Goal: Task Accomplishment & Management: Complete application form

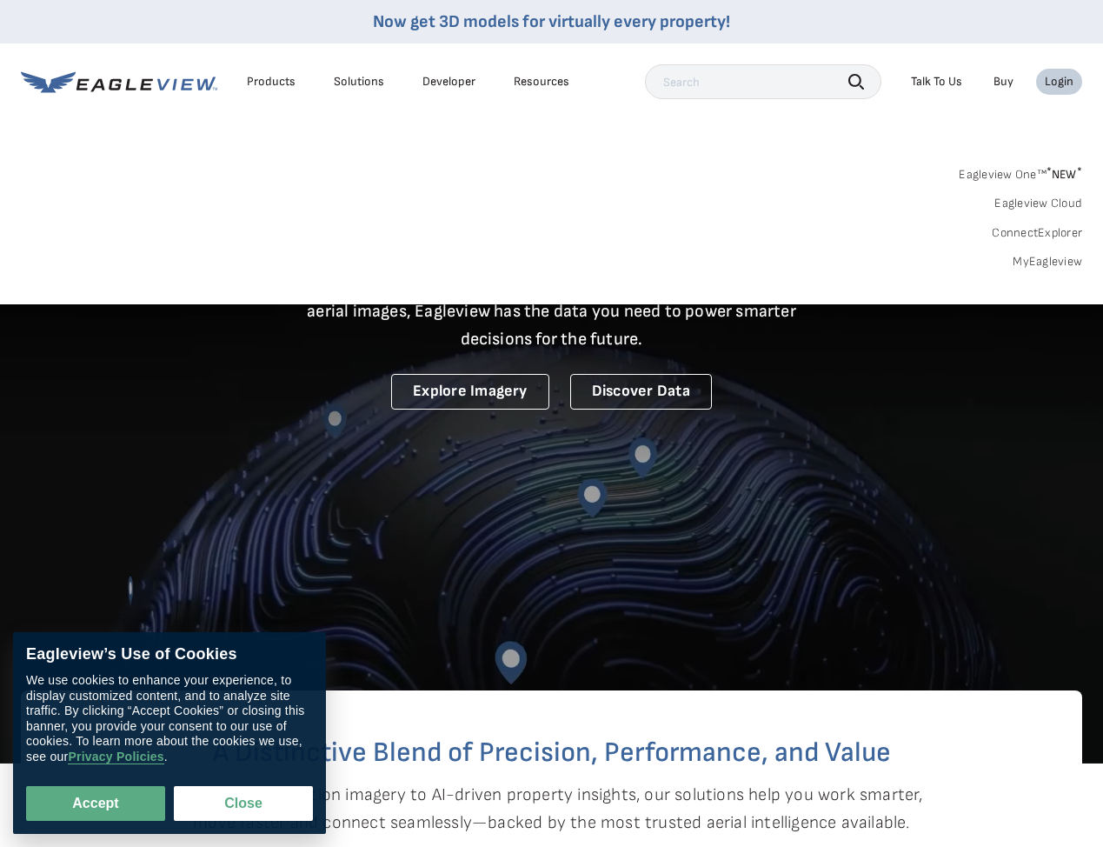
click at [1047, 259] on link "MyEagleview" at bounding box center [1048, 262] width 70 height 16
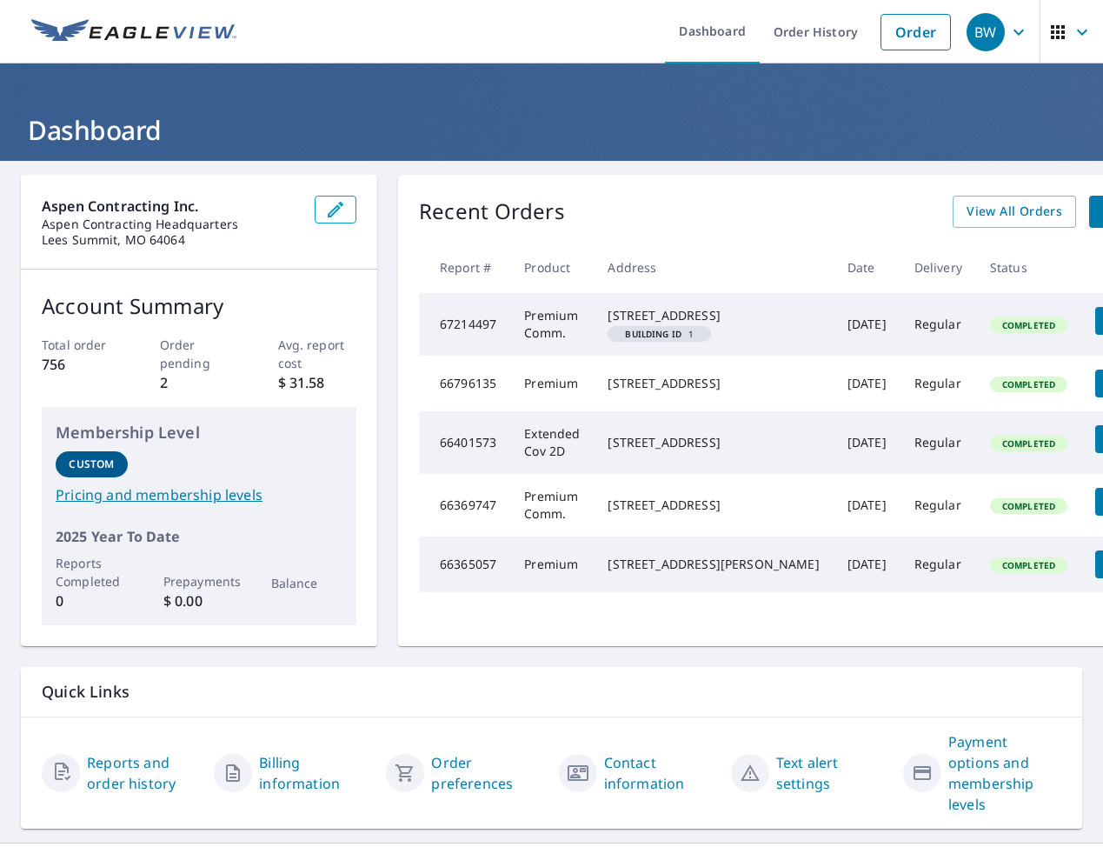
scroll to position [0, 51]
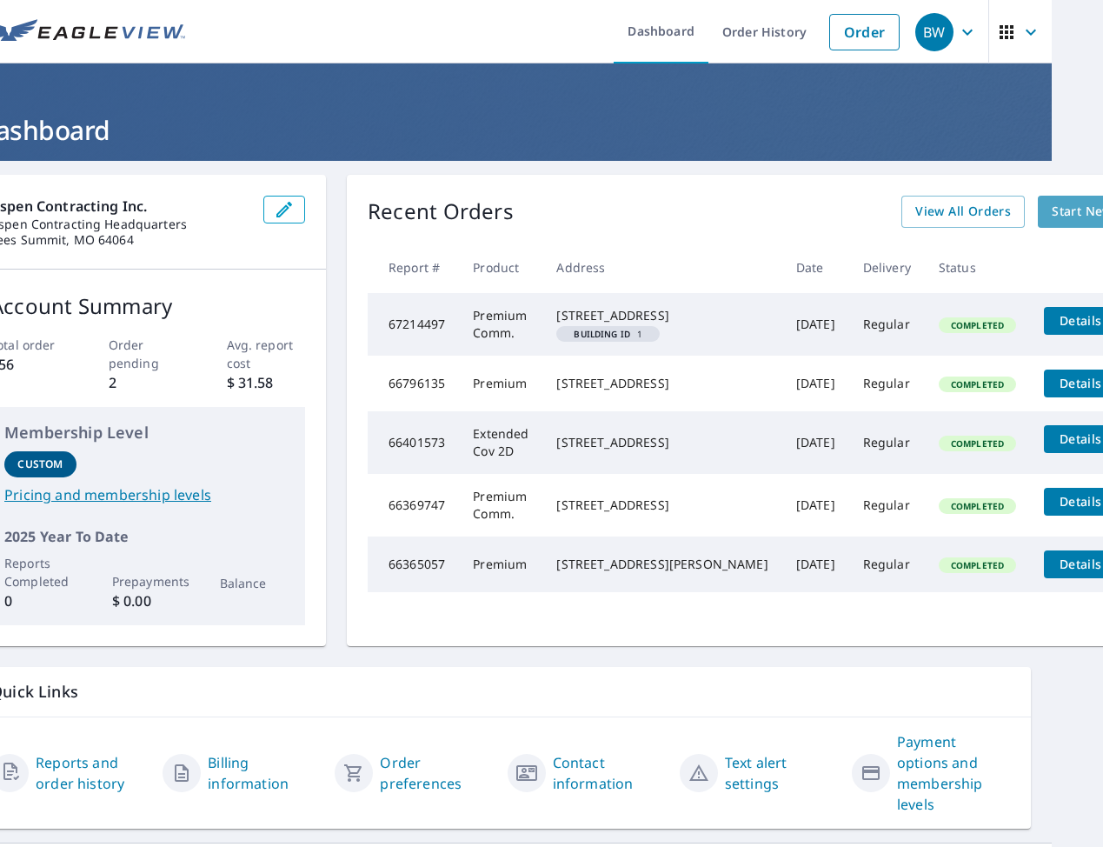
click at [1052, 214] on span "Start New Order" at bounding box center [1102, 212] width 101 height 22
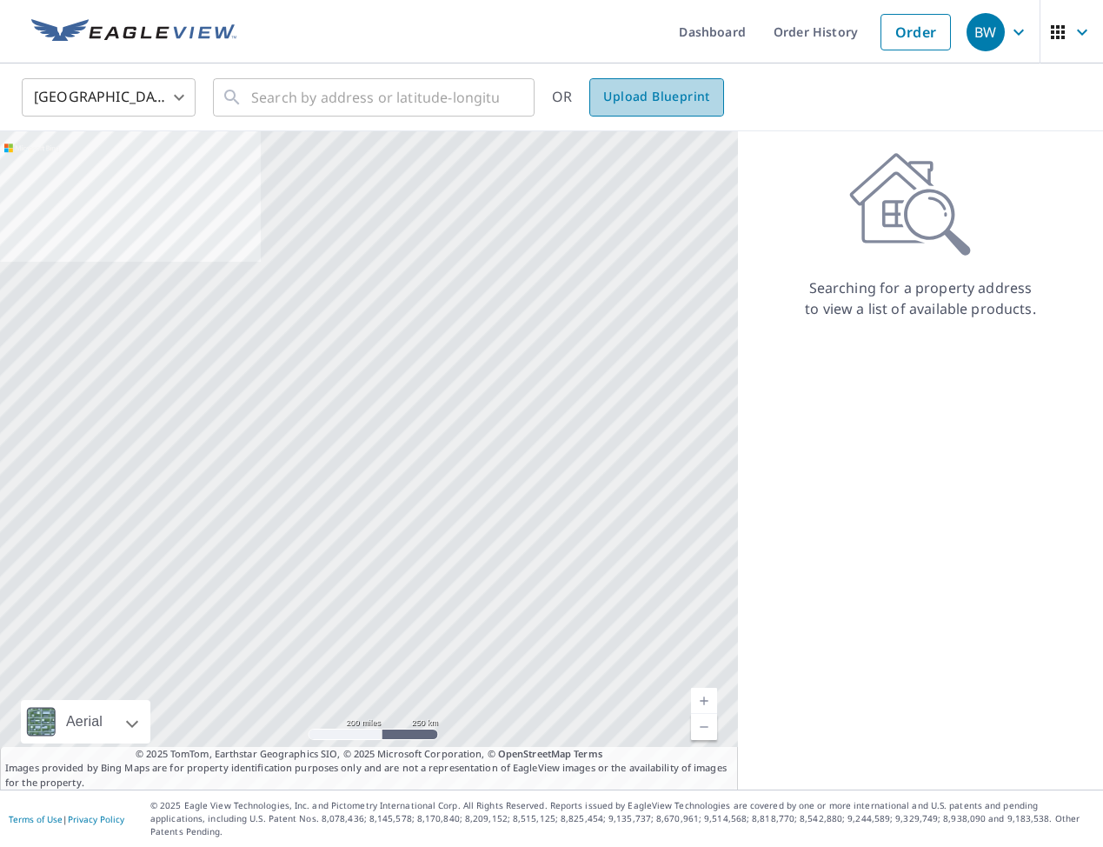
click at [659, 107] on span "Upload Blueprint" at bounding box center [656, 97] width 106 height 22
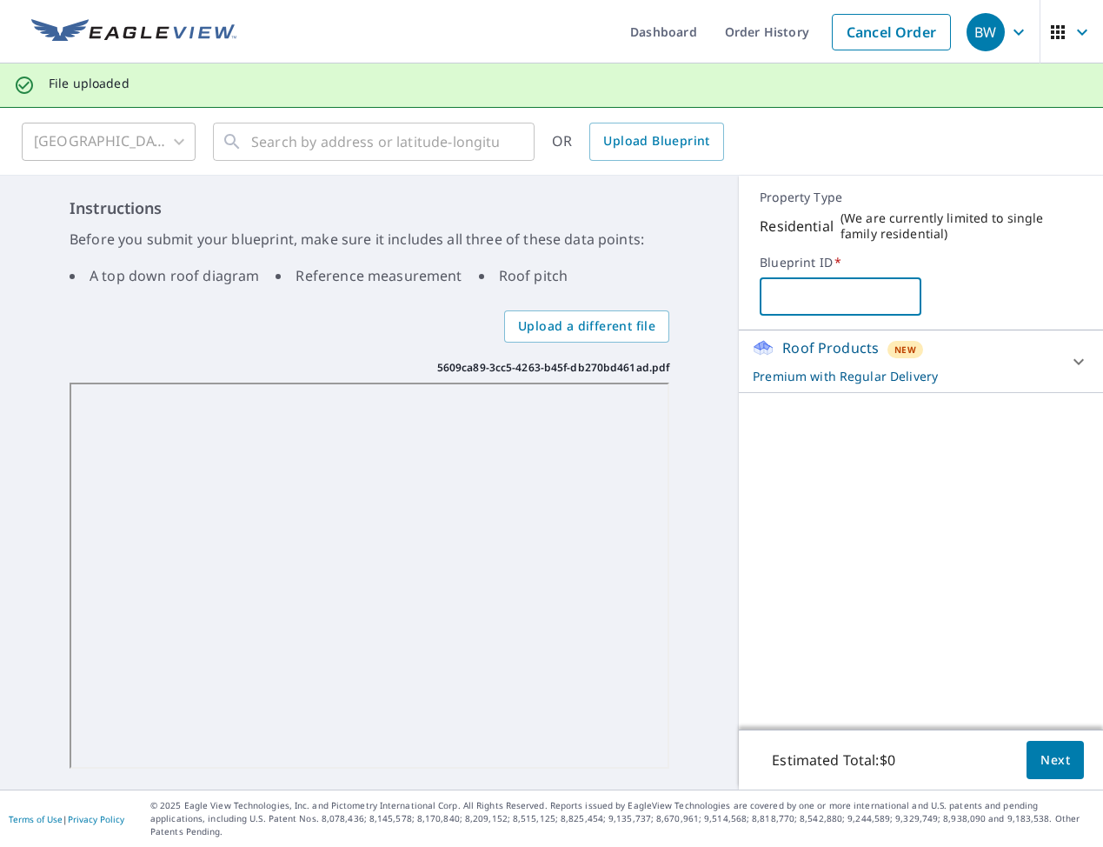
click at [854, 303] on input "text" at bounding box center [840, 296] width 161 height 49
type input "[PERSON_NAME] residence"
click at [1042, 765] on span "Next" at bounding box center [1056, 760] width 30 height 22
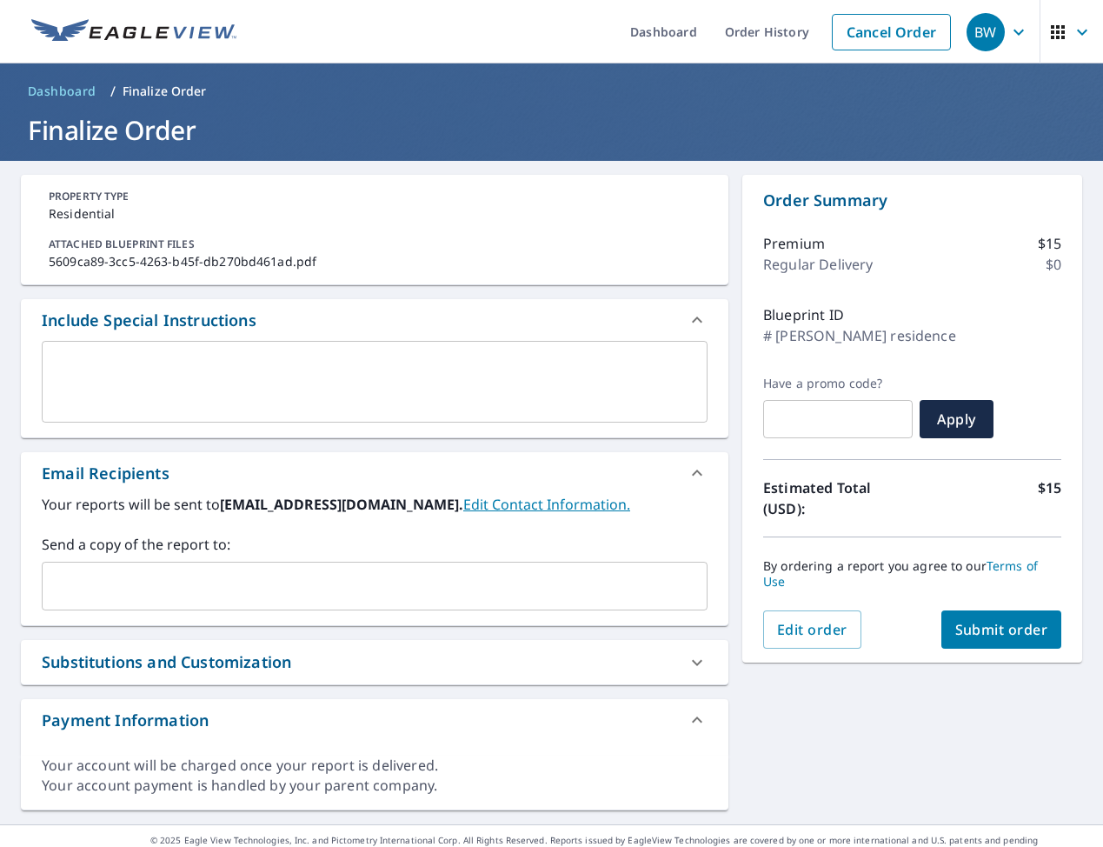
click at [259, 582] on input "text" at bounding box center [362, 585] width 624 height 33
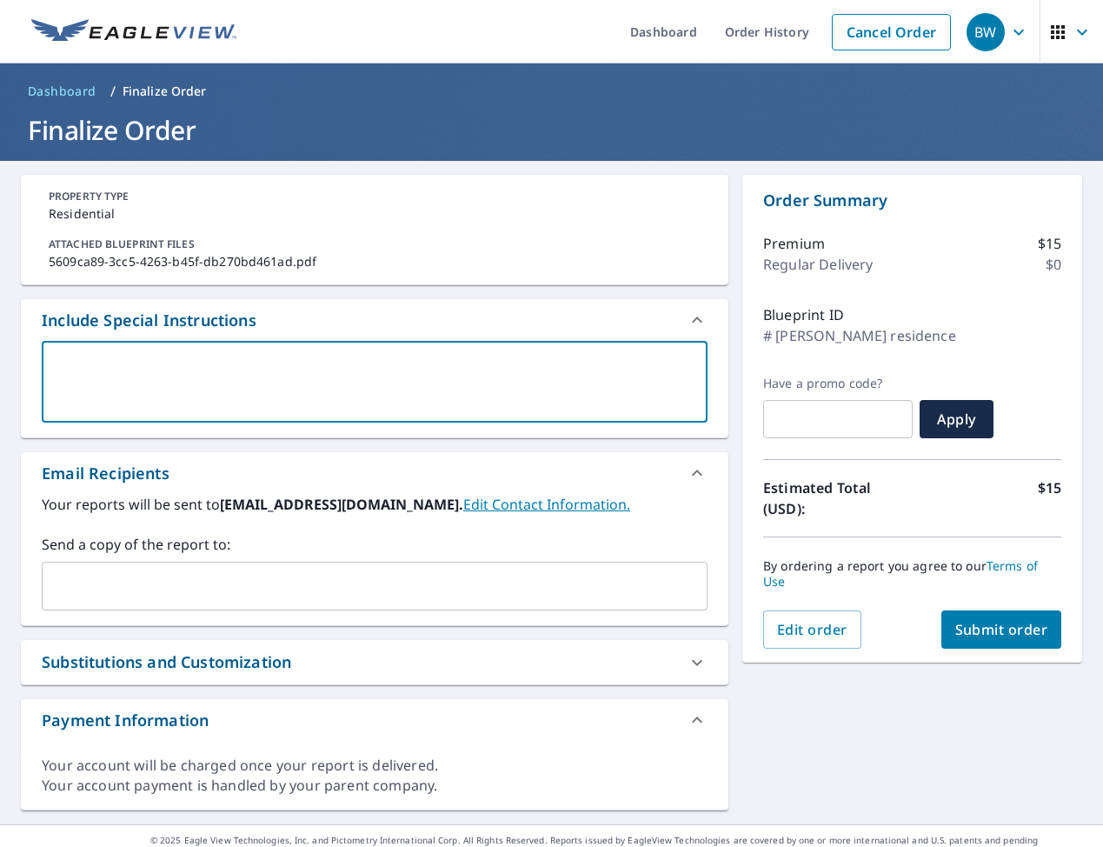
click at [288, 382] on textarea at bounding box center [375, 382] width 642 height 50
type textarea "r"
type textarea "x"
type textarea "ro"
type textarea "x"
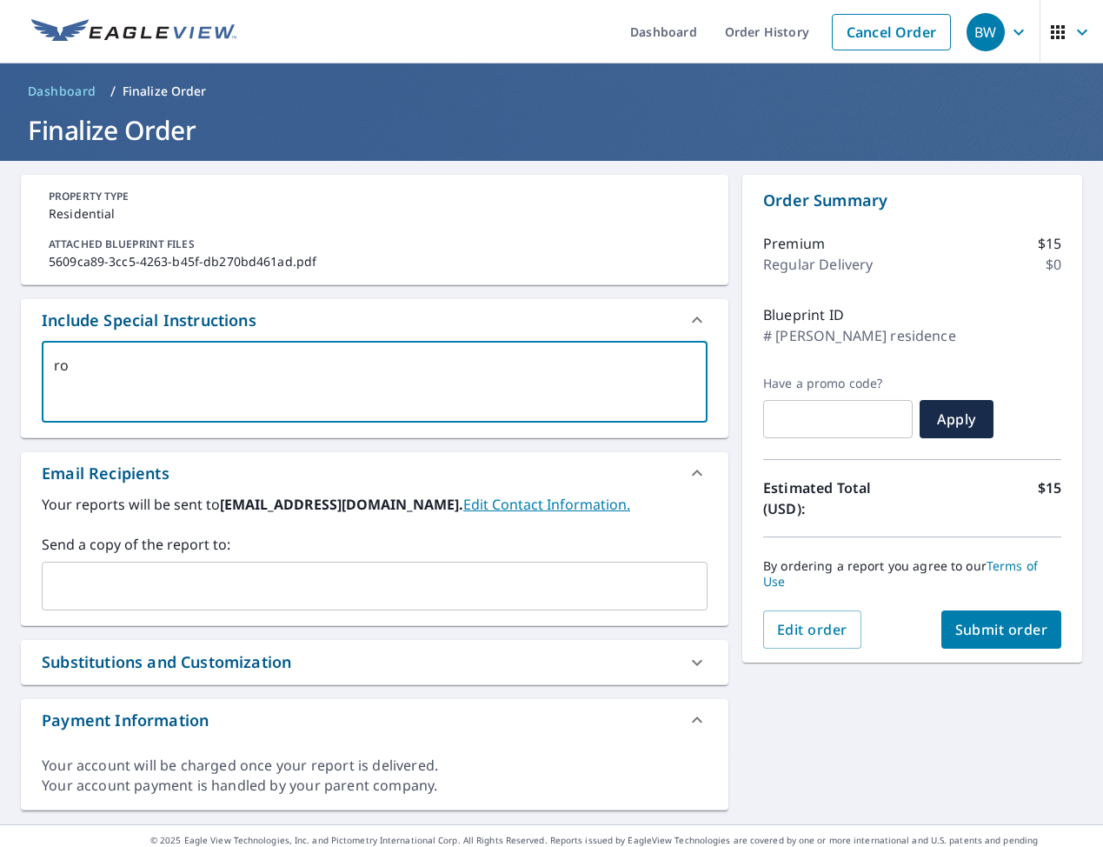
type textarea "roo"
type textarea "x"
type textarea "roof"
type textarea "x"
type textarea "roof"
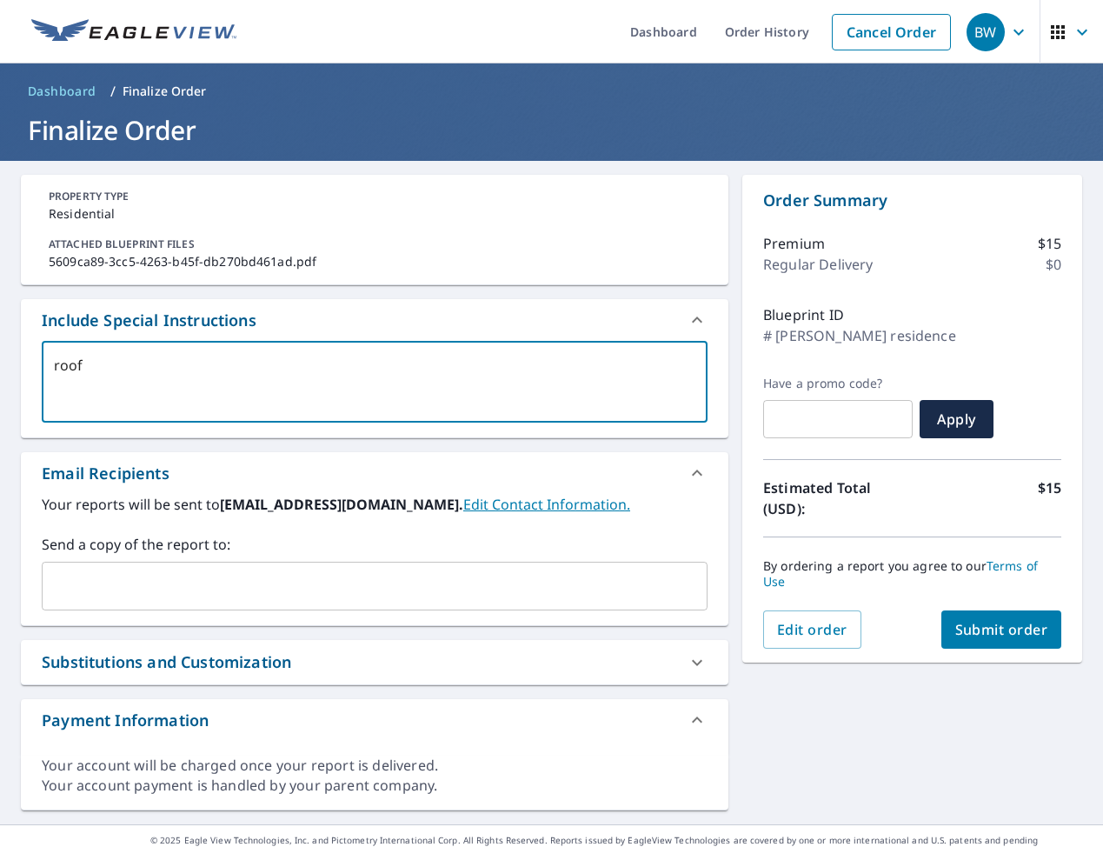
type textarea "x"
type textarea "roof s"
type textarea "x"
type textarea "roof"
type textarea "x"
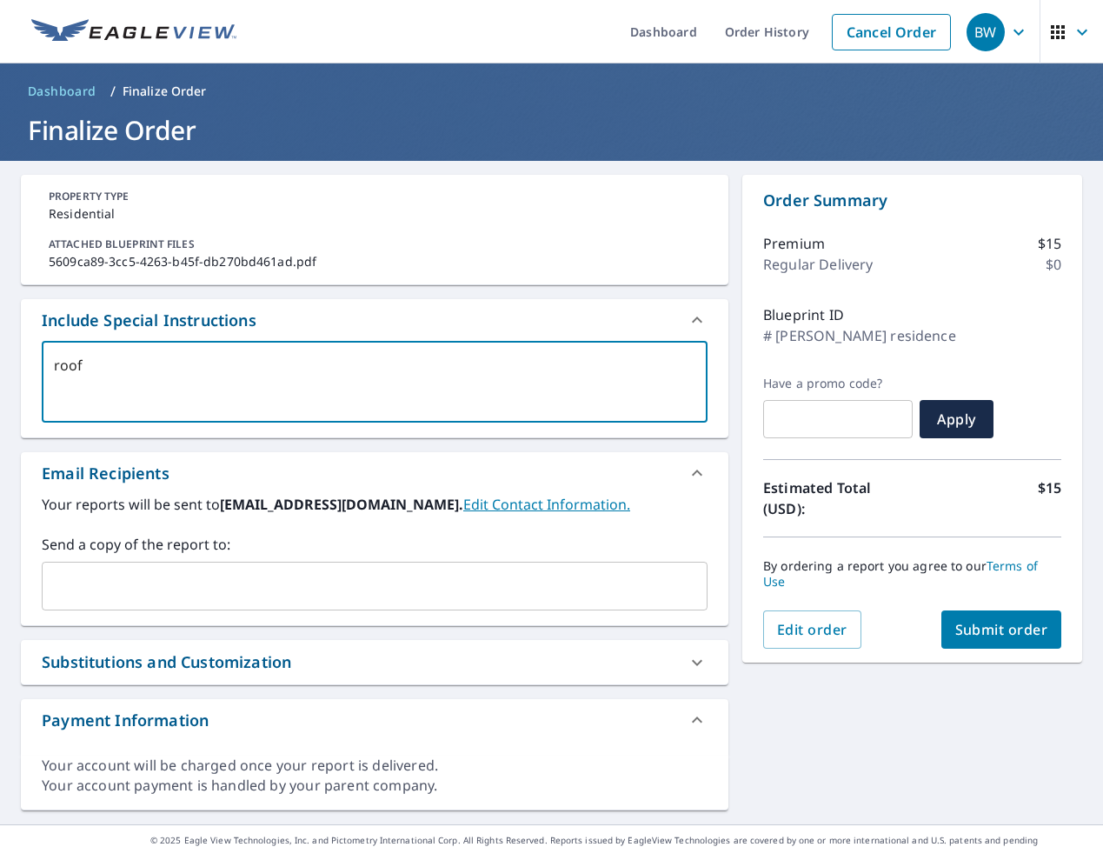
type textarea "roof b"
type textarea "x"
type textarea "roof br"
type textarea "x"
type textarea "roof bro"
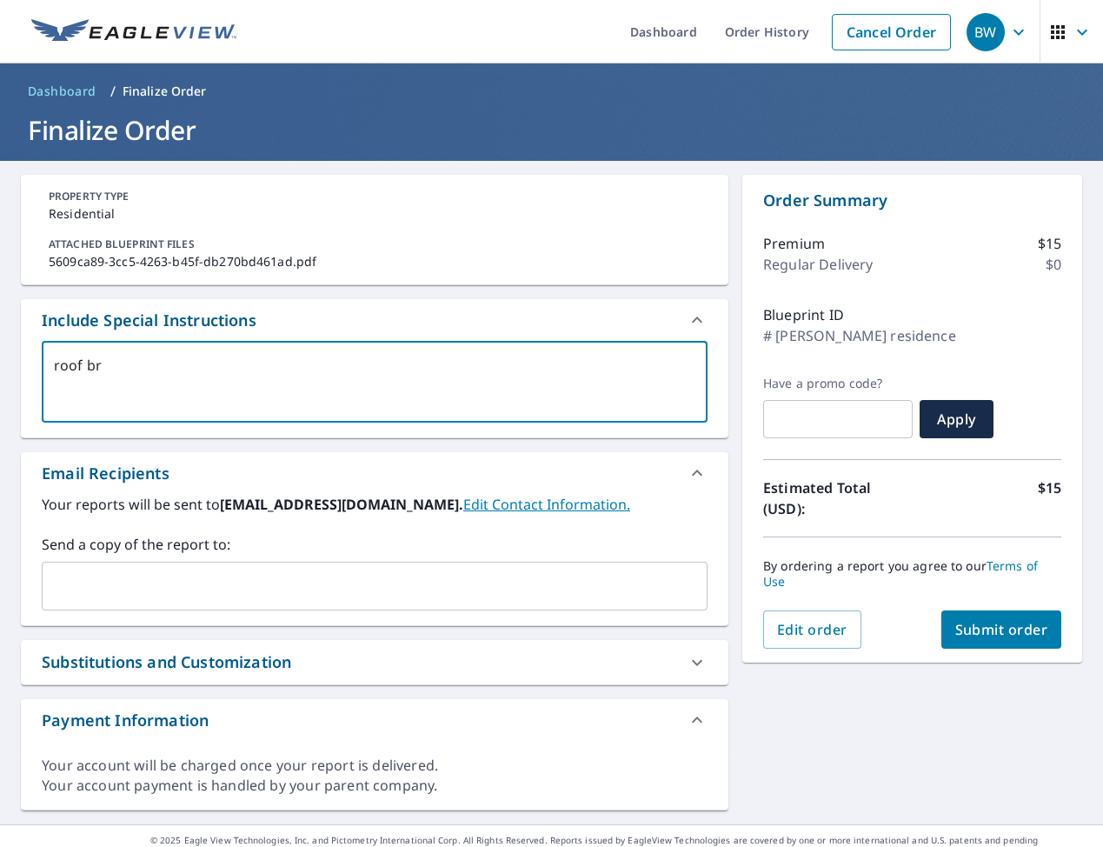
type textarea "x"
type textarea "roof brok"
type textarea "x"
type textarea "roof broke"
type textarea "x"
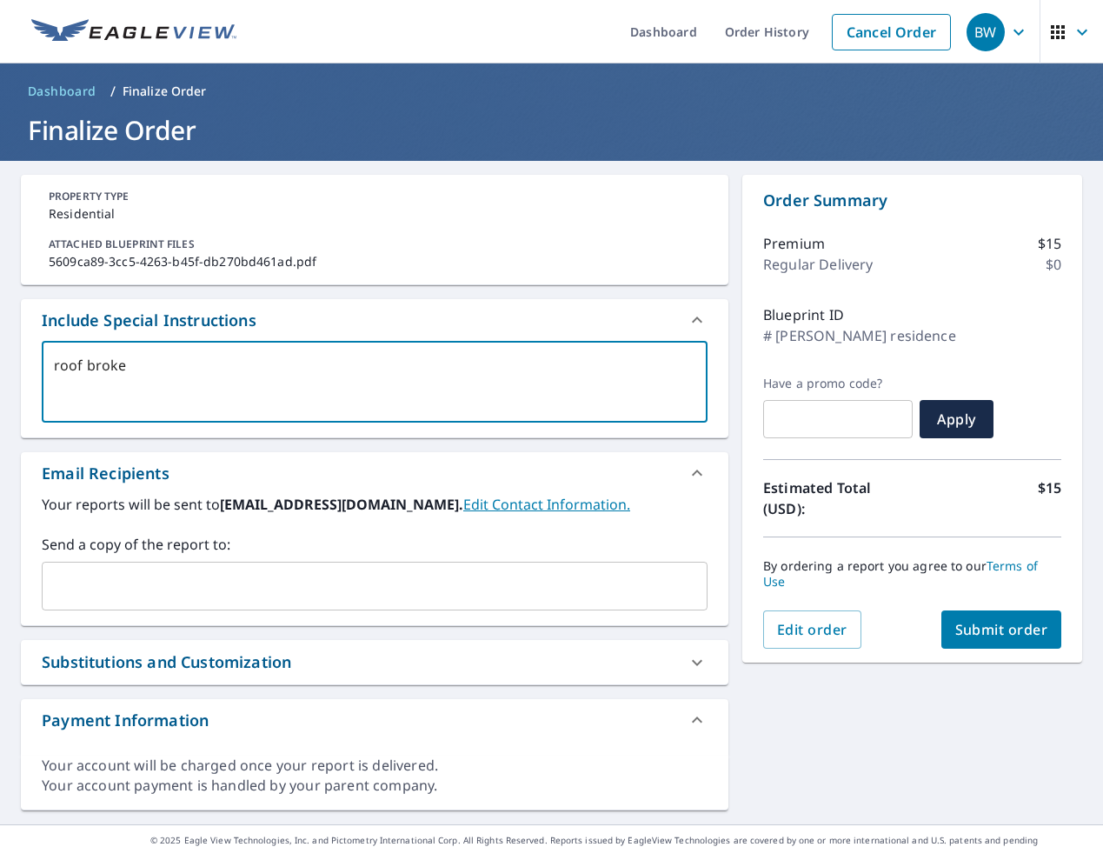
type textarea "roof broken"
type textarea "x"
type textarea "roof broken"
type textarea "x"
type textarea "roof broken i"
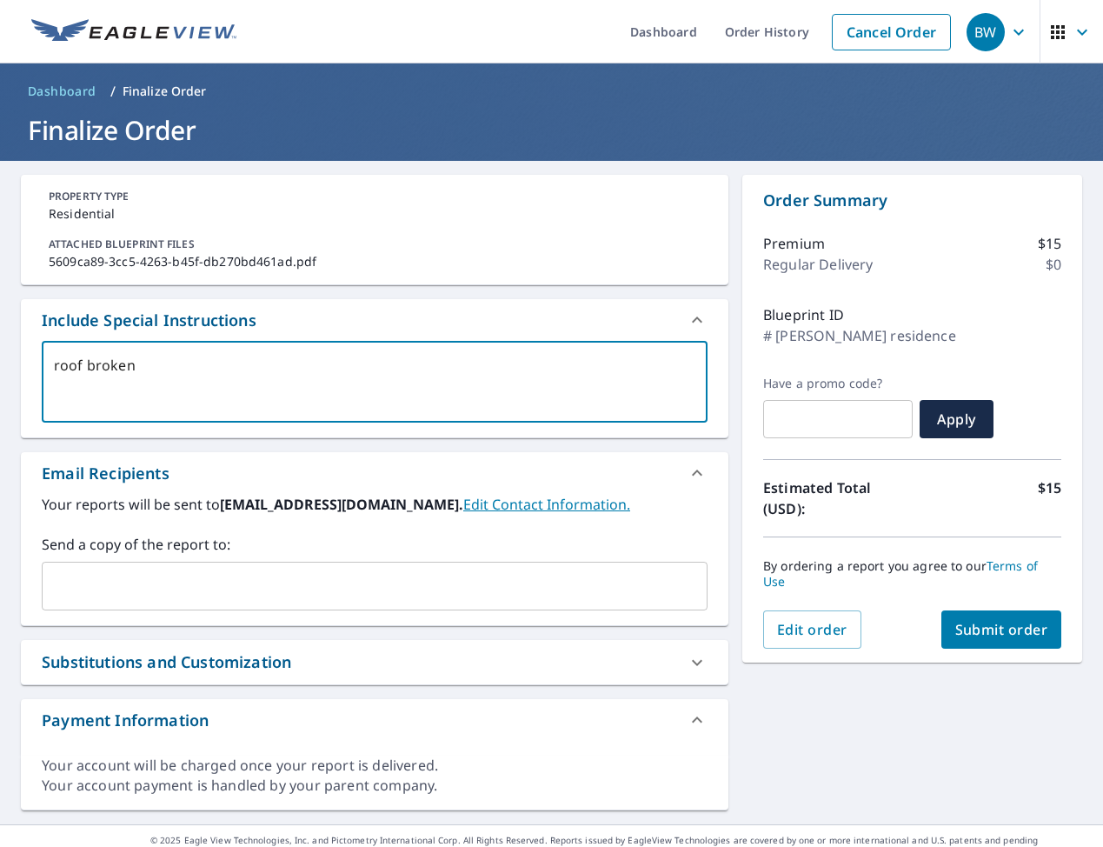
type textarea "x"
type textarea "roof broken in"
type textarea "x"
type textarea "roof broken int"
type textarea "x"
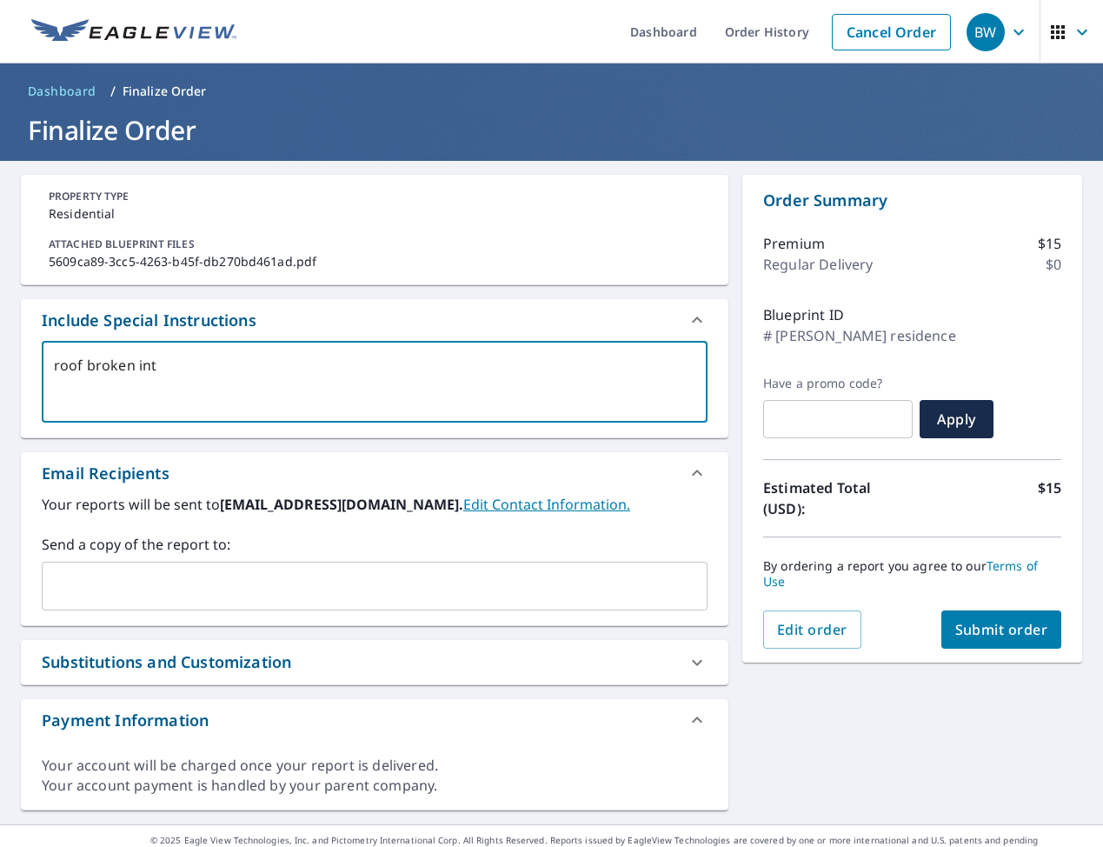
type textarea "roof broken into"
type textarea "x"
type textarea "roof broken into"
type textarea "x"
type textarea "roof broken into t"
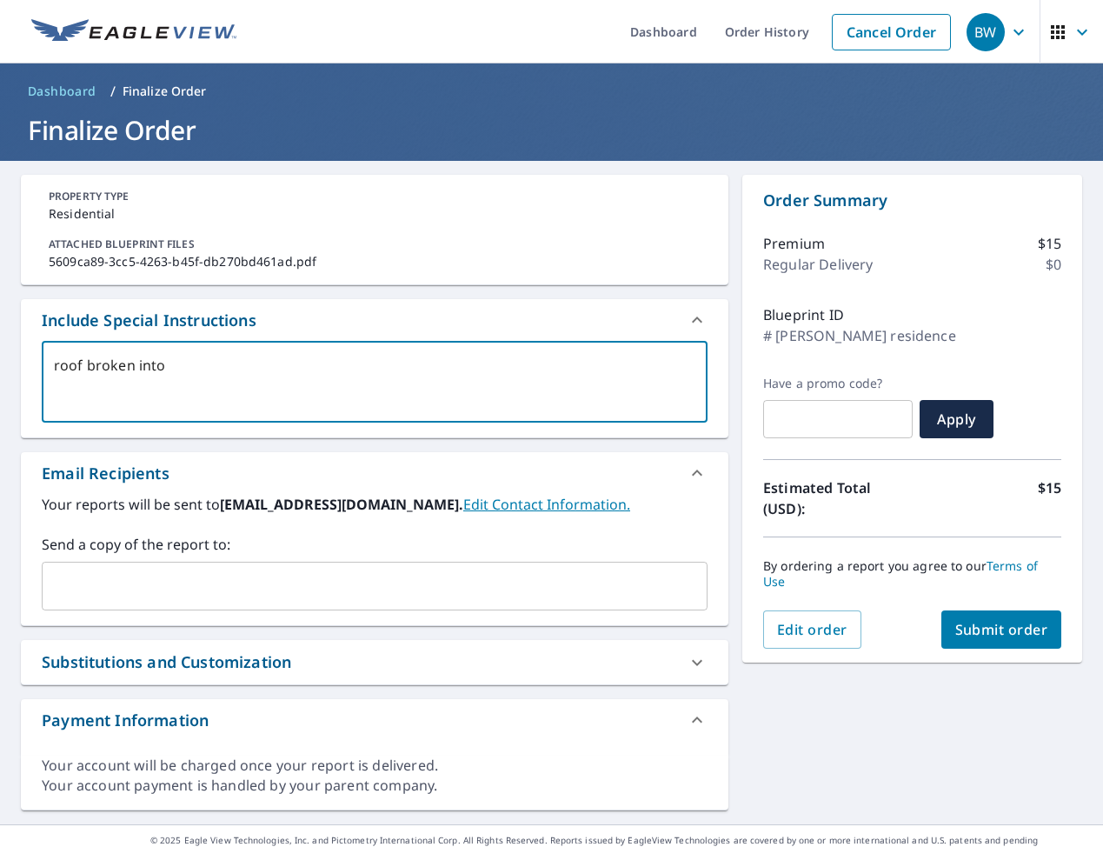
type textarea "x"
type textarea "roof broken into to"
type textarea "x"
type textarea "roof broken into tow"
type textarea "x"
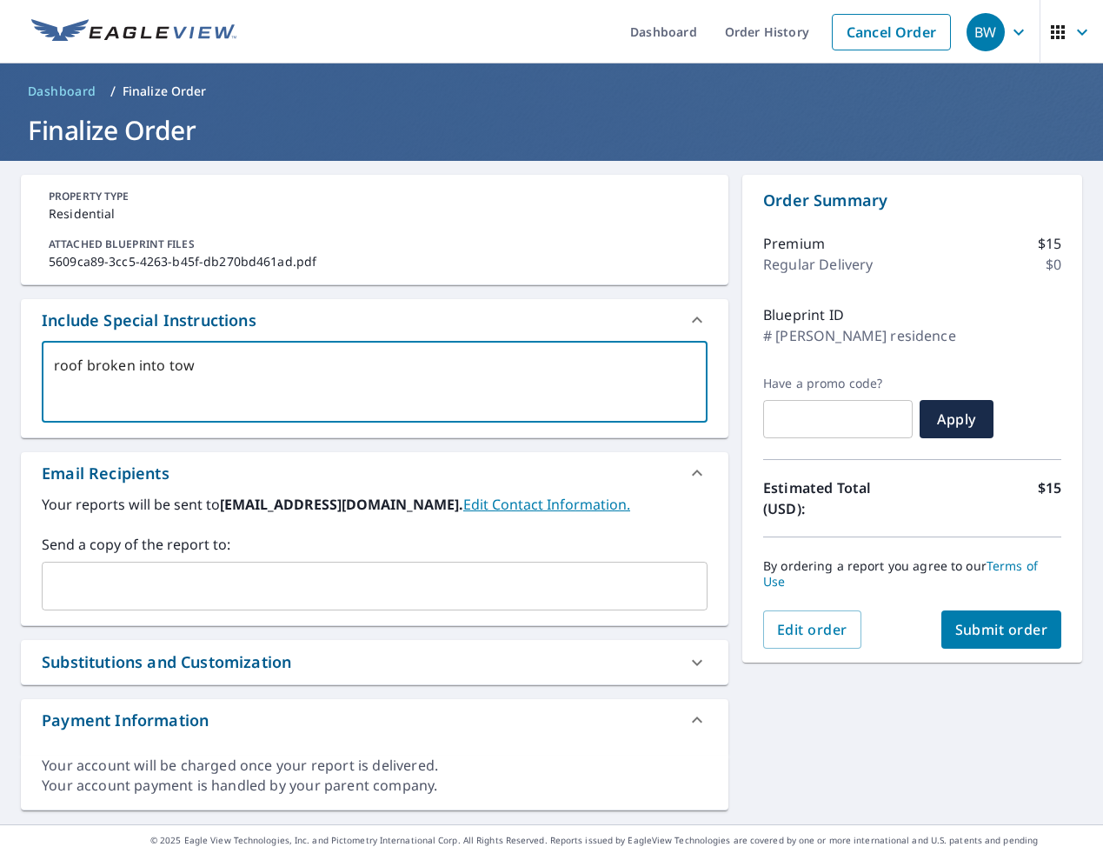
type textarea "roof broken into to"
type textarea "x"
type textarea "roof broken into t"
type textarea "x"
type textarea "roof broken into tw"
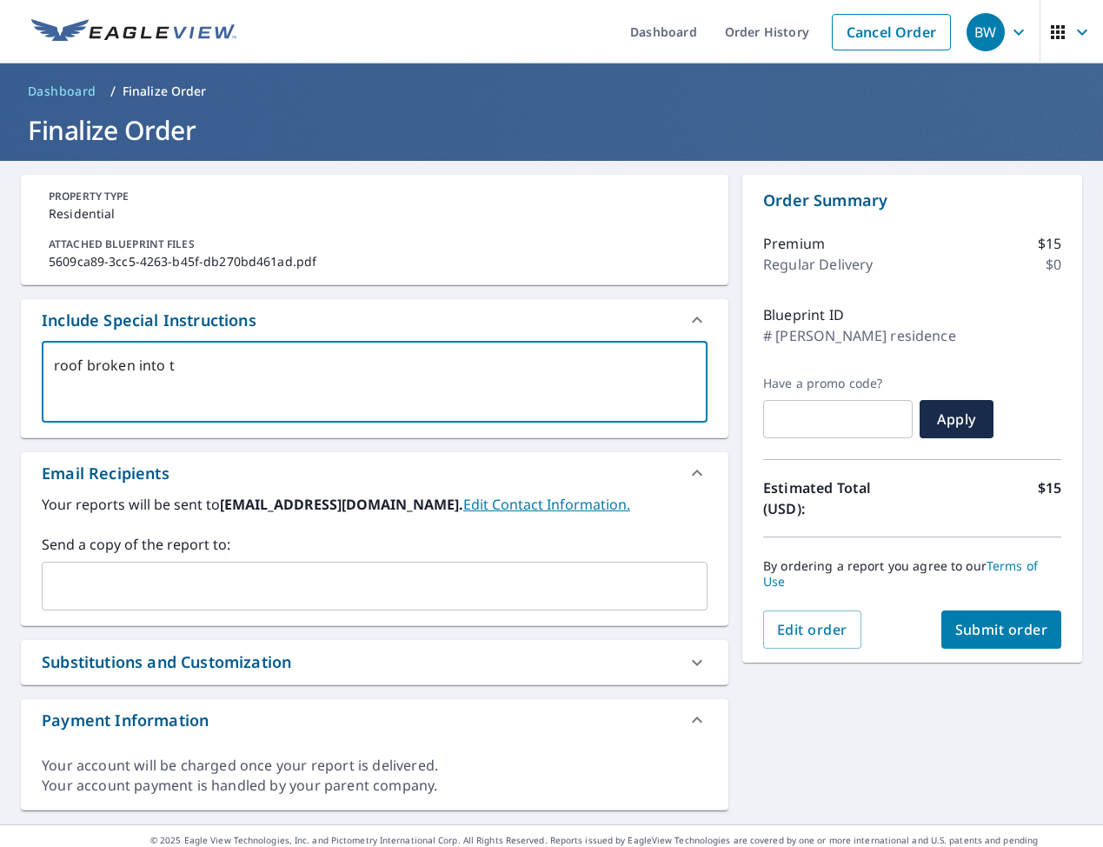
type textarea "x"
type textarea "roof broken into two"
type textarea "x"
type textarea "roof broken into two"
type textarea "x"
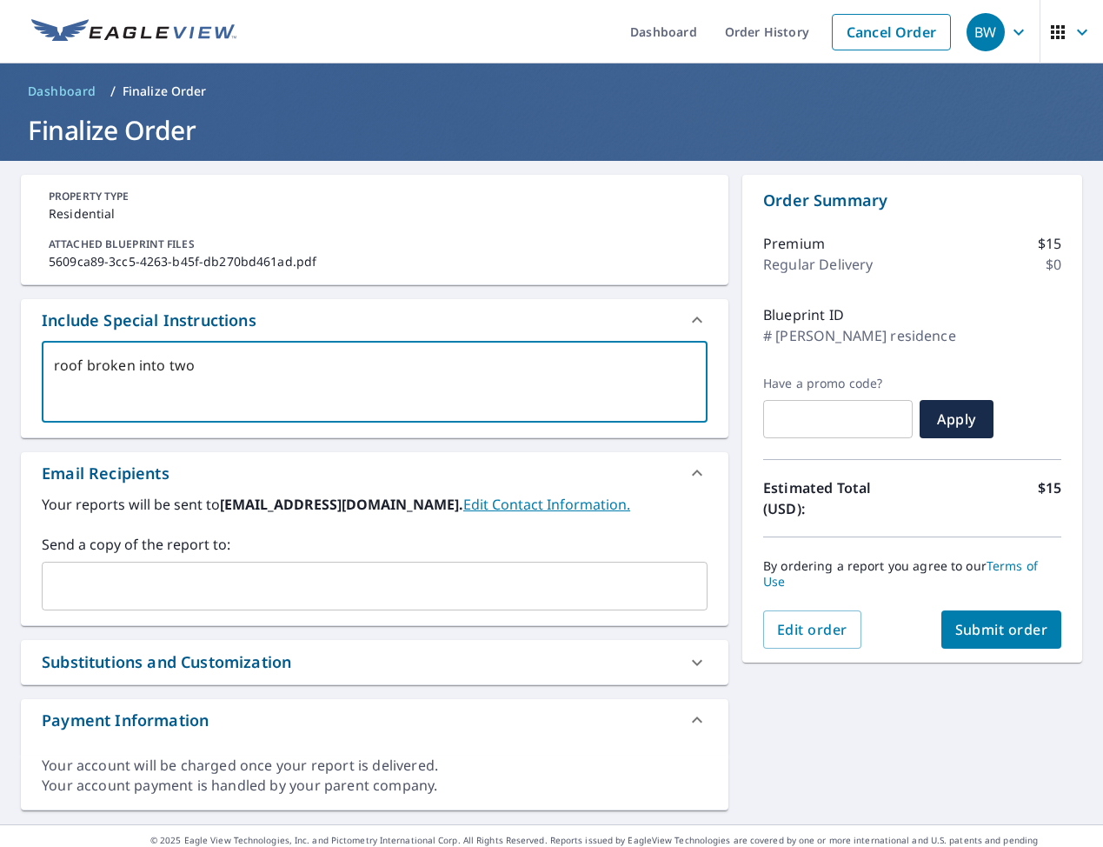
type textarea "roof broken into two s"
type textarea "x"
type textarea "roof broken into two se"
type textarea "x"
type textarea "roof broken into two sec"
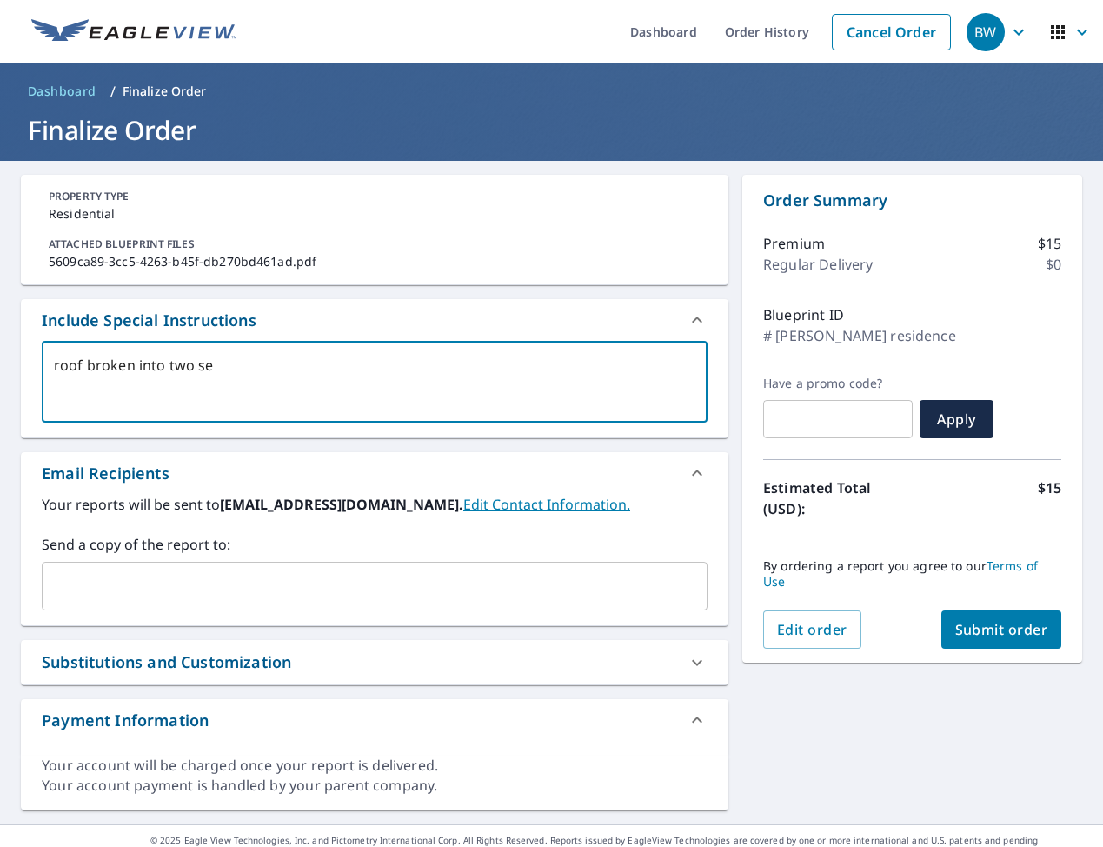
type textarea "x"
type textarea "roof broken into two sect"
type textarea "x"
type textarea "roof broken into two secti"
type textarea "x"
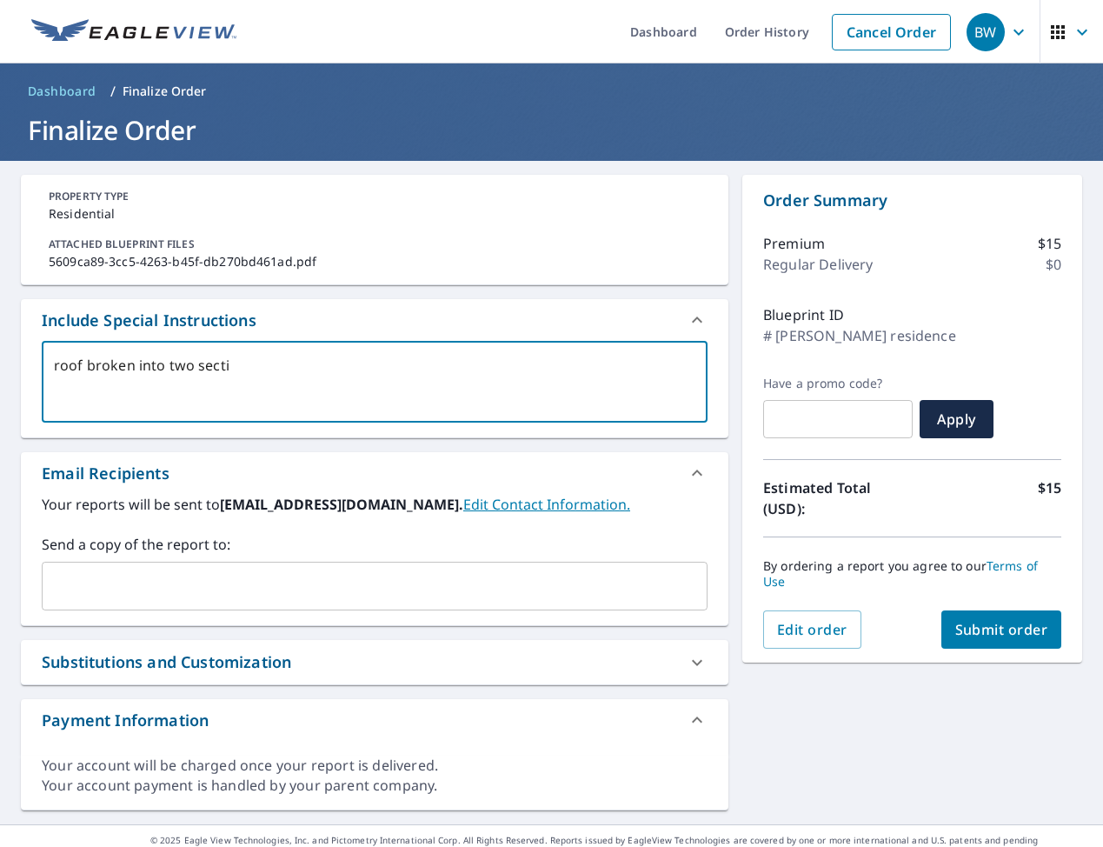
type textarea "roof broken into two sectio"
type textarea "x"
type textarea "roof broken into two section"
type textarea "x"
type textarea "roof broken into two sections"
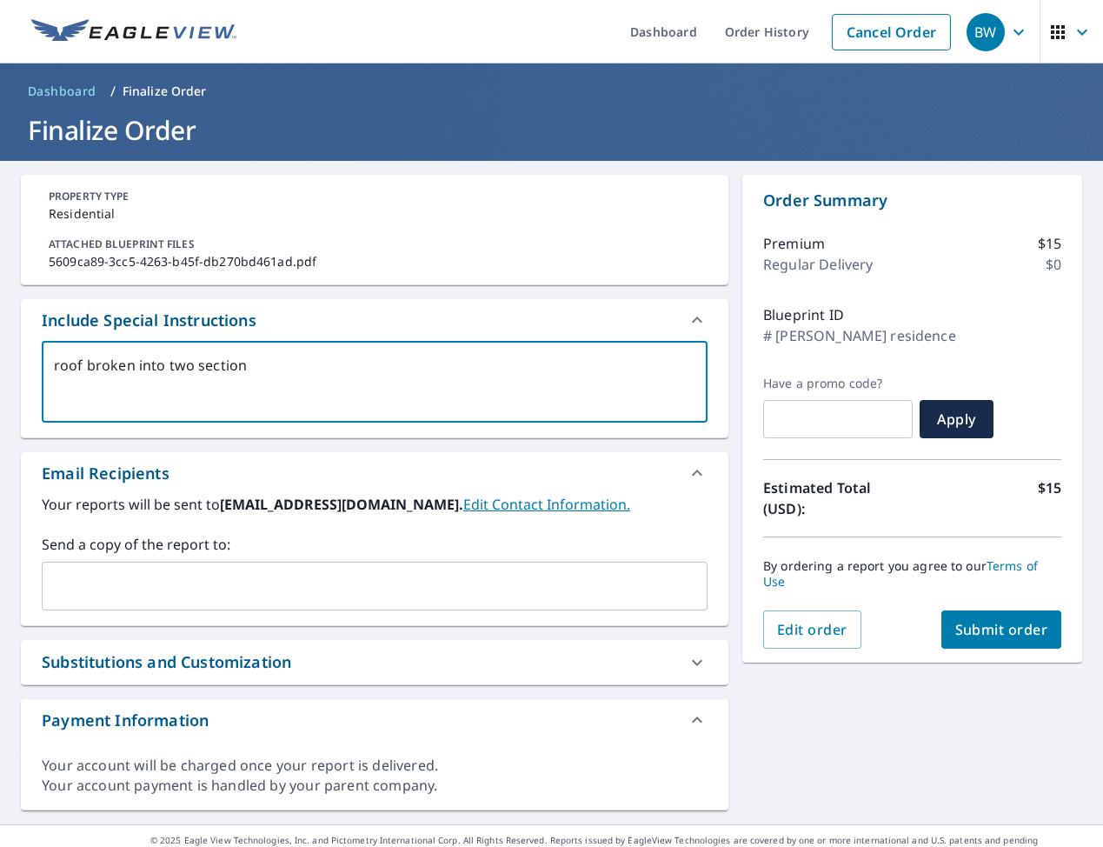
type textarea "x"
type textarea "roof broken into two sections."
type textarea "x"
type textarea "roof broken into two sections."
type textarea "x"
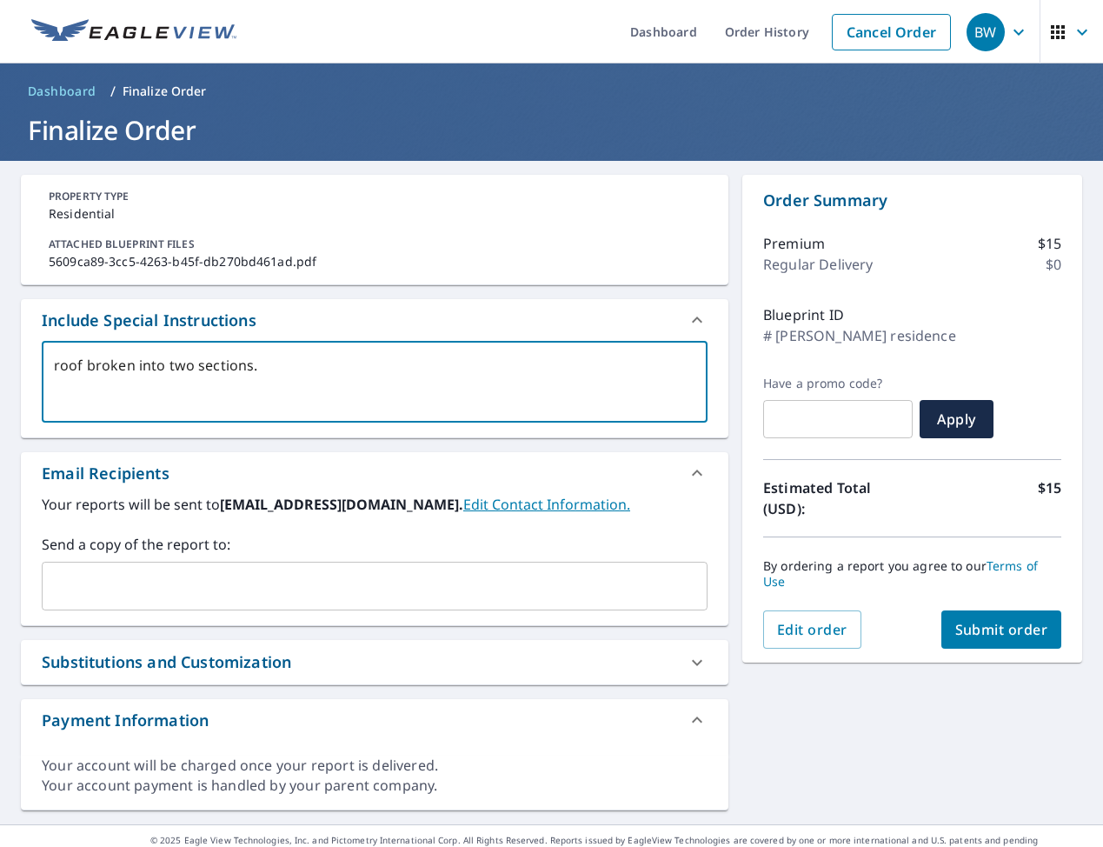
type textarea "roof broken into two sections. N"
type textarea "x"
type textarea "roof broken into two sections. No"
type textarea "x"
type textarea "roof broken into two sections. Nor"
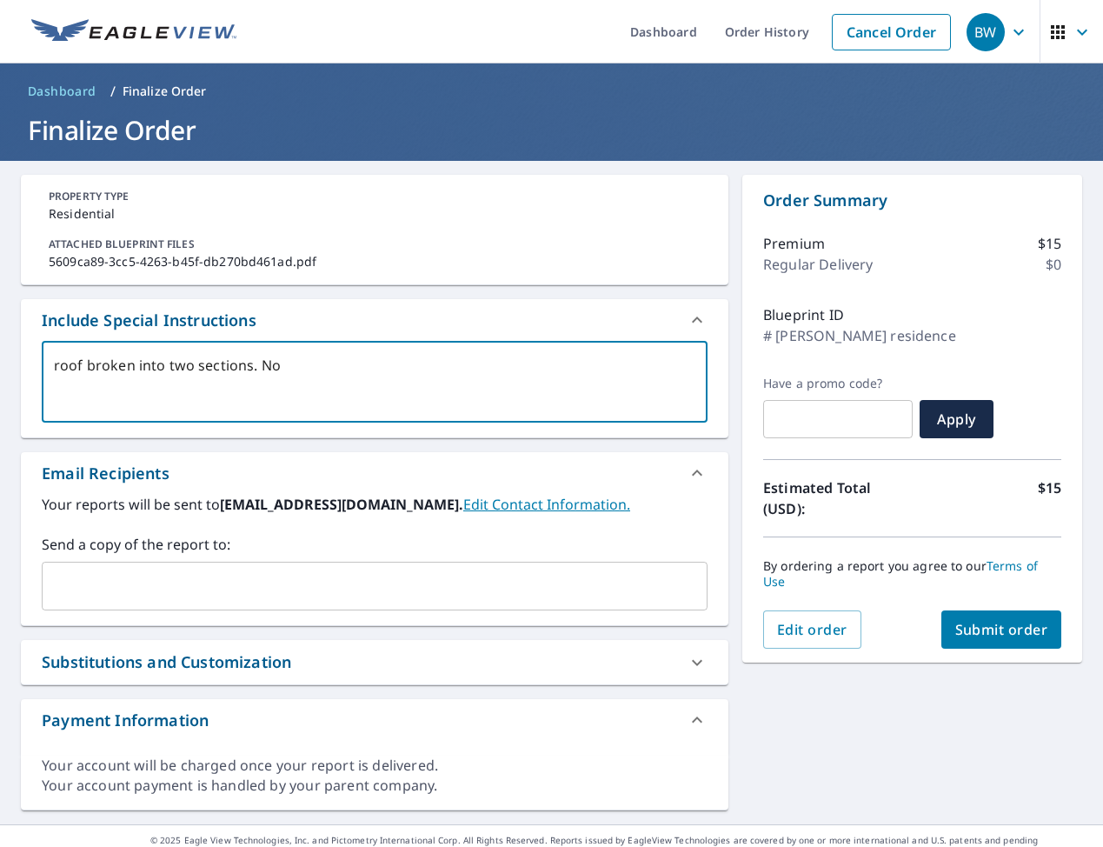
type textarea "x"
type textarea "roof broken into two sections. Nort"
type textarea "x"
type textarea "roof broken into two sections. North"
type textarea "x"
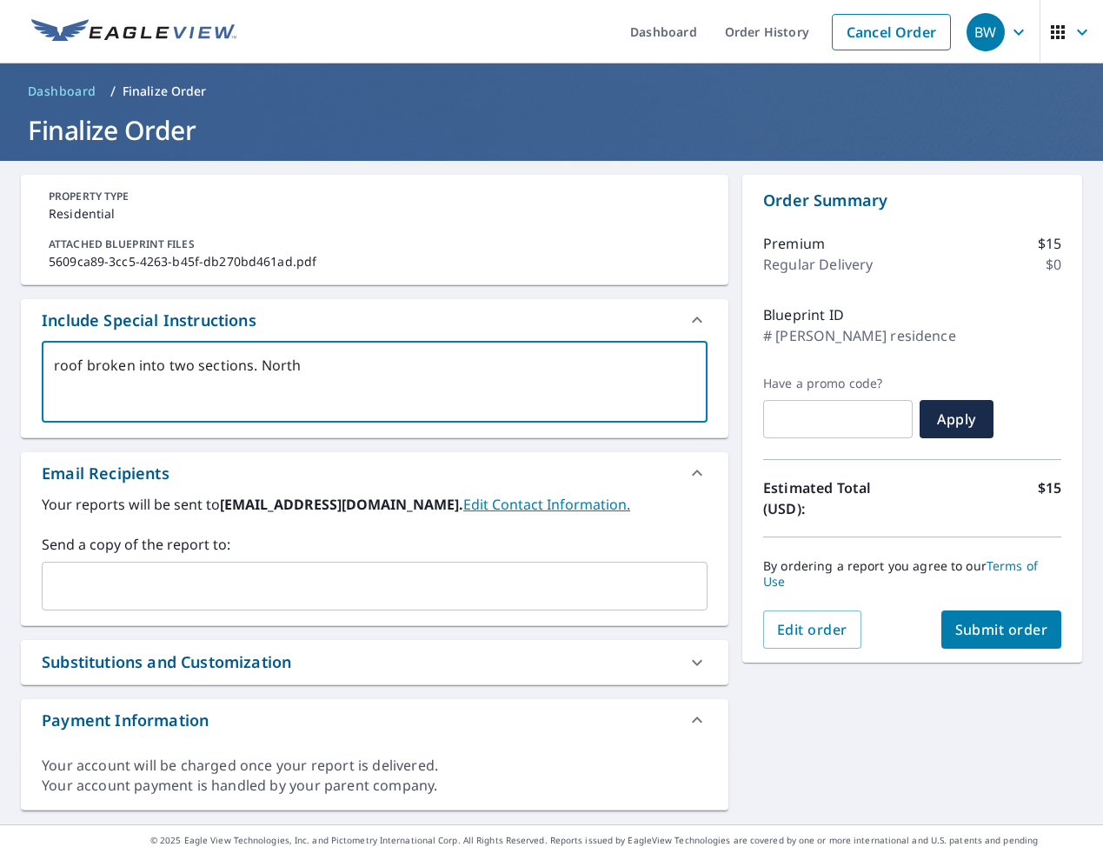
type textarea "roof broken into two sections. North"
type textarea "x"
type textarea "roof broken into two sections. North a"
type textarea "x"
type textarea "roof broken into two sections. North an"
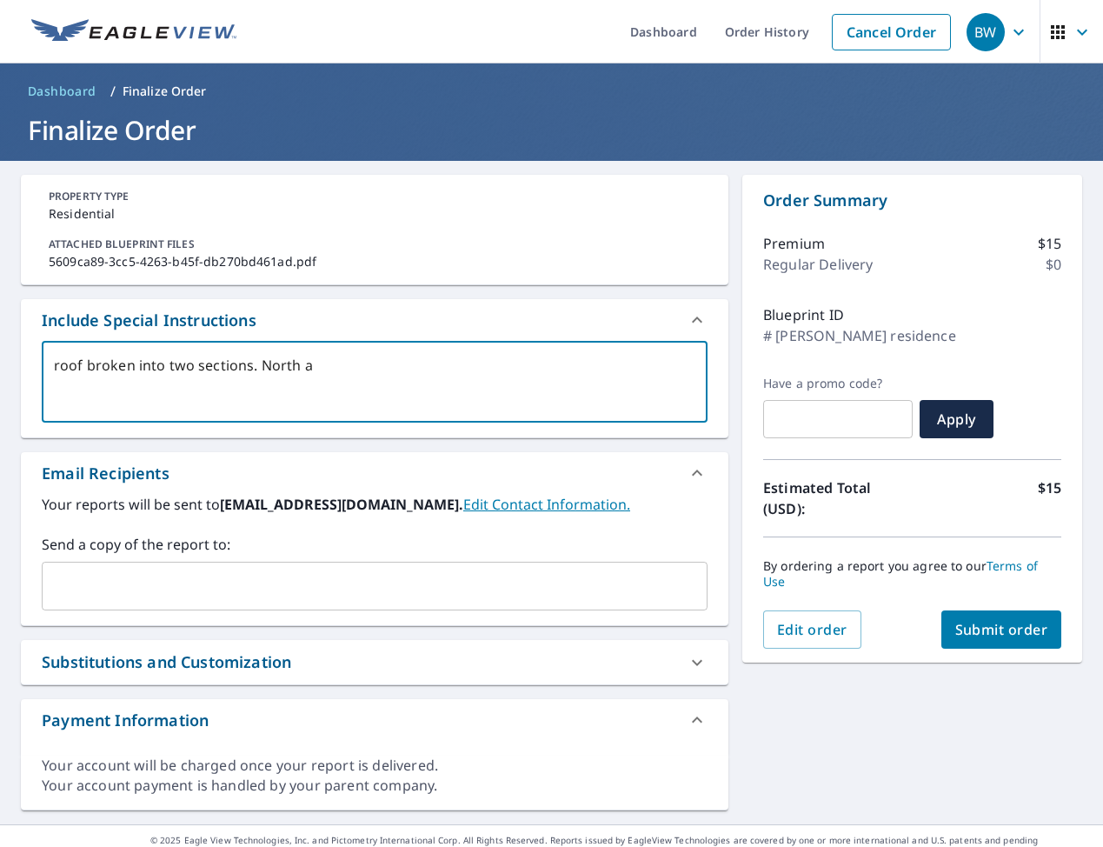
type textarea "x"
type textarea "roof broken into two sections. North and"
type textarea "x"
type textarea "roof broken into two sections. North and"
type textarea "x"
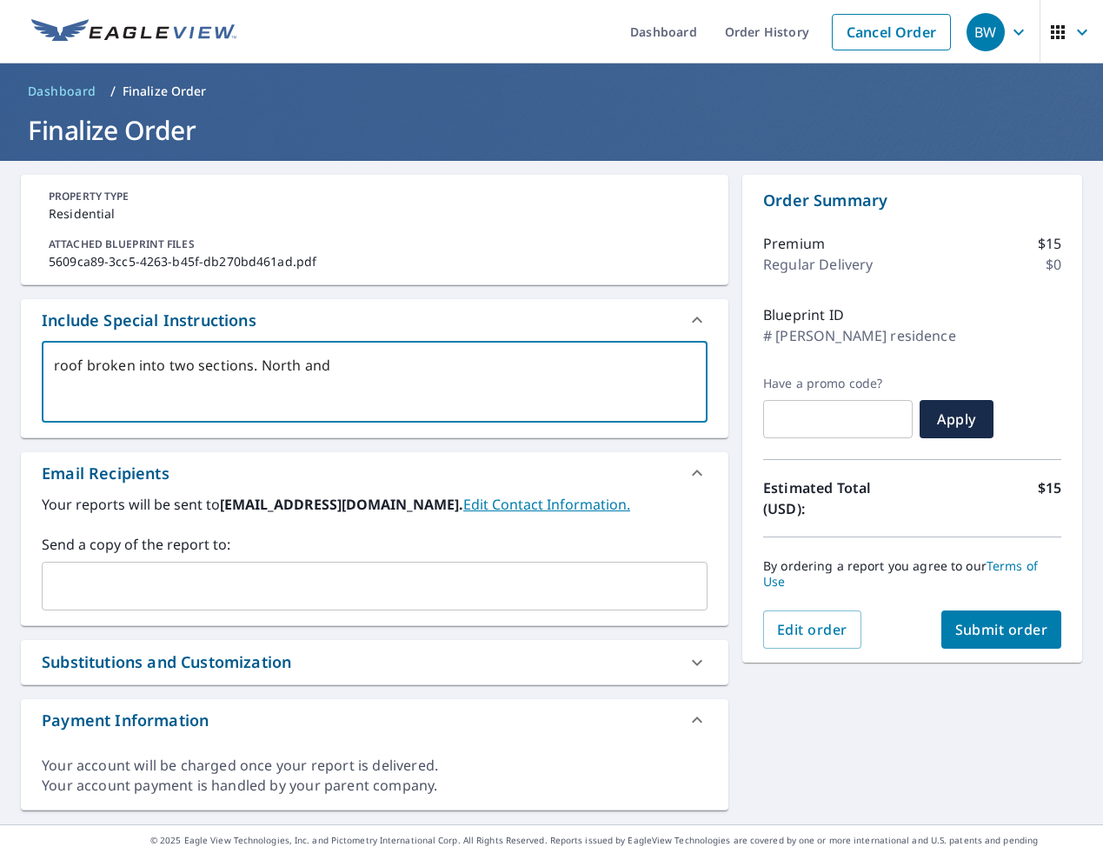
type textarea "roof broken into two sections. North and s"
type textarea "x"
type textarea "roof broken into two sections. North and so"
type textarea "x"
type textarea "roof broken into two sections. North and sou"
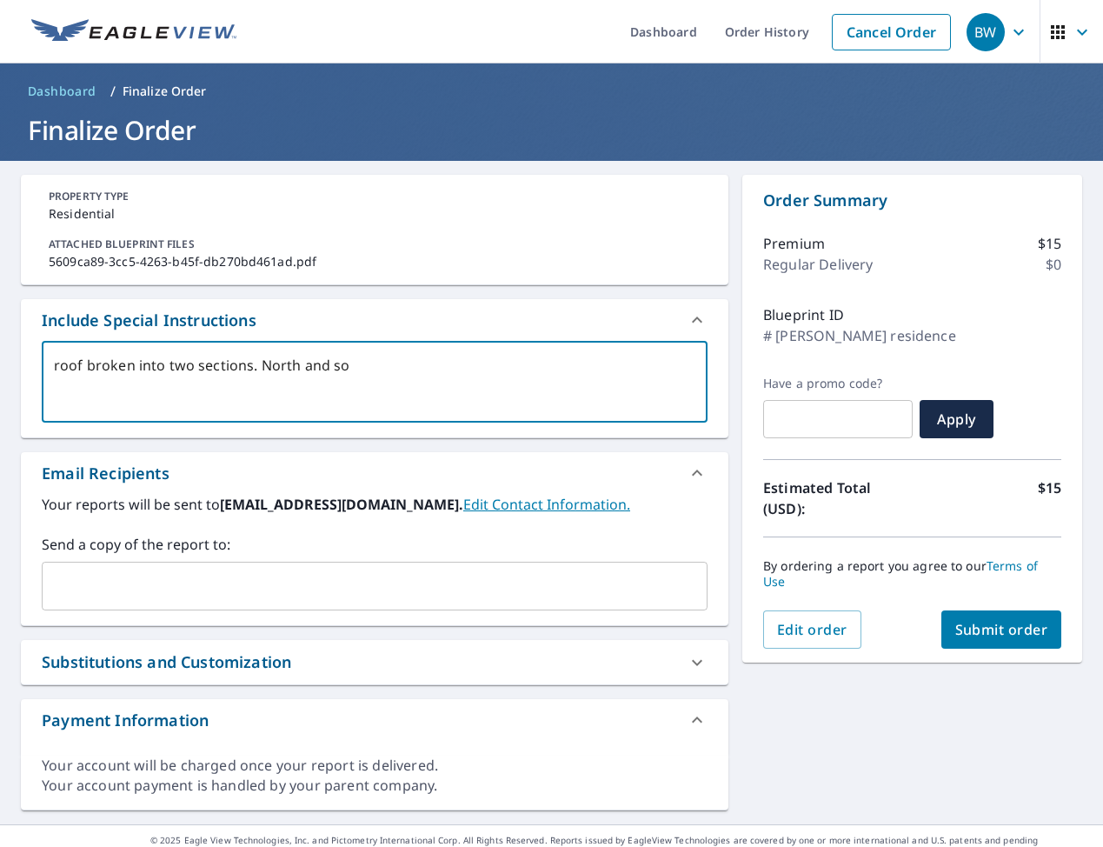
type textarea "x"
type textarea "roof broken into two sections. North and sout"
type textarea "x"
type textarea "roof broken into two sections. North and south"
type textarea "x"
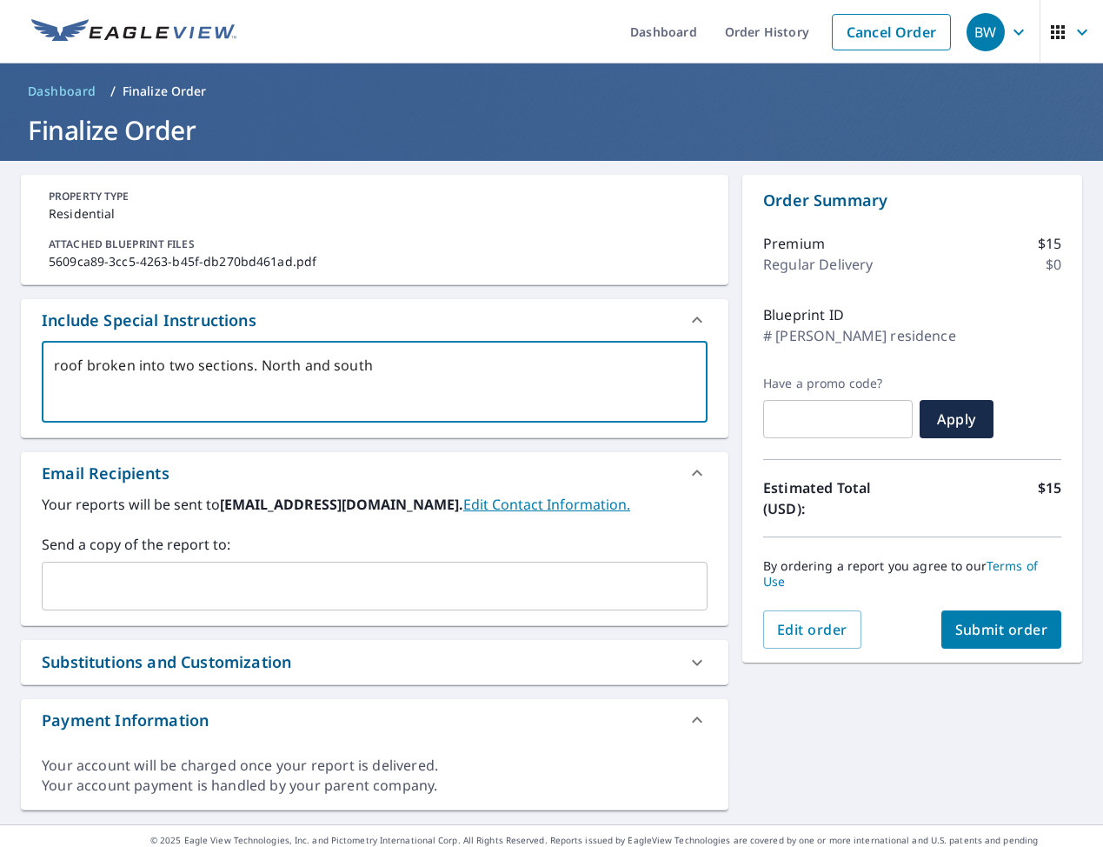
type textarea "roof broken into two sections. North and south"
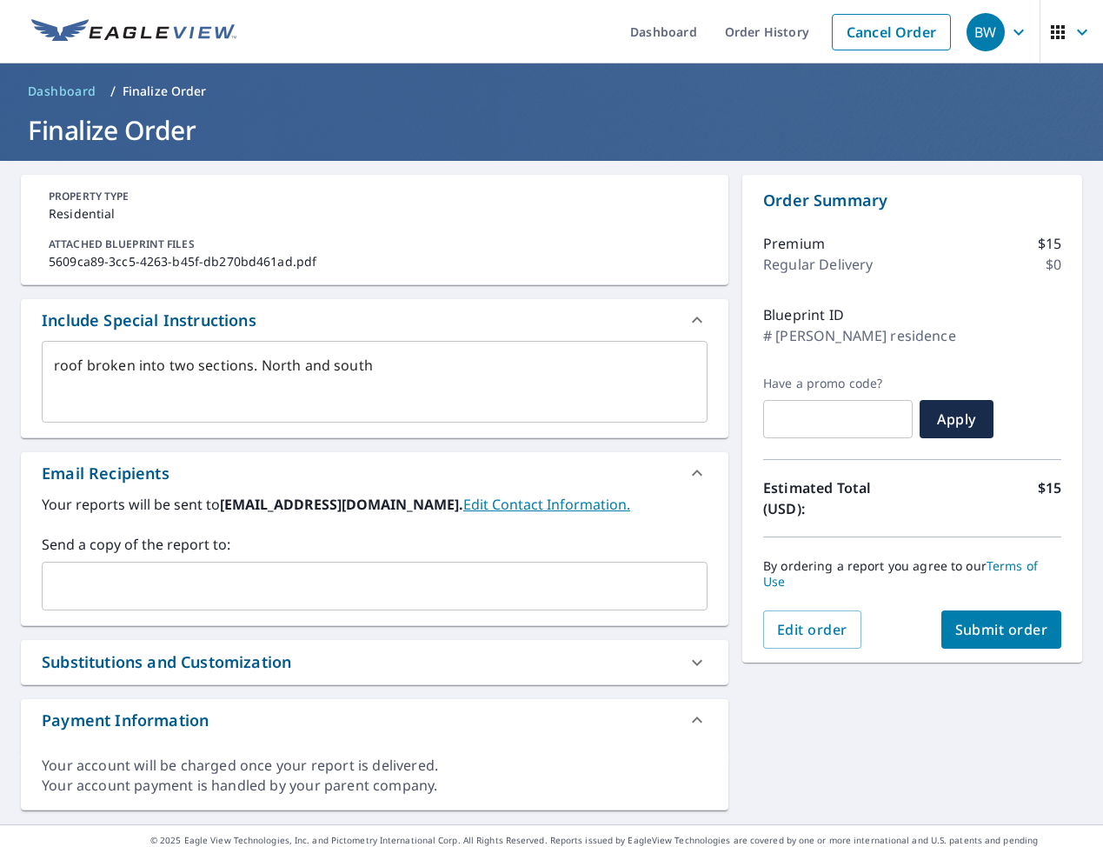
type textarea "x"
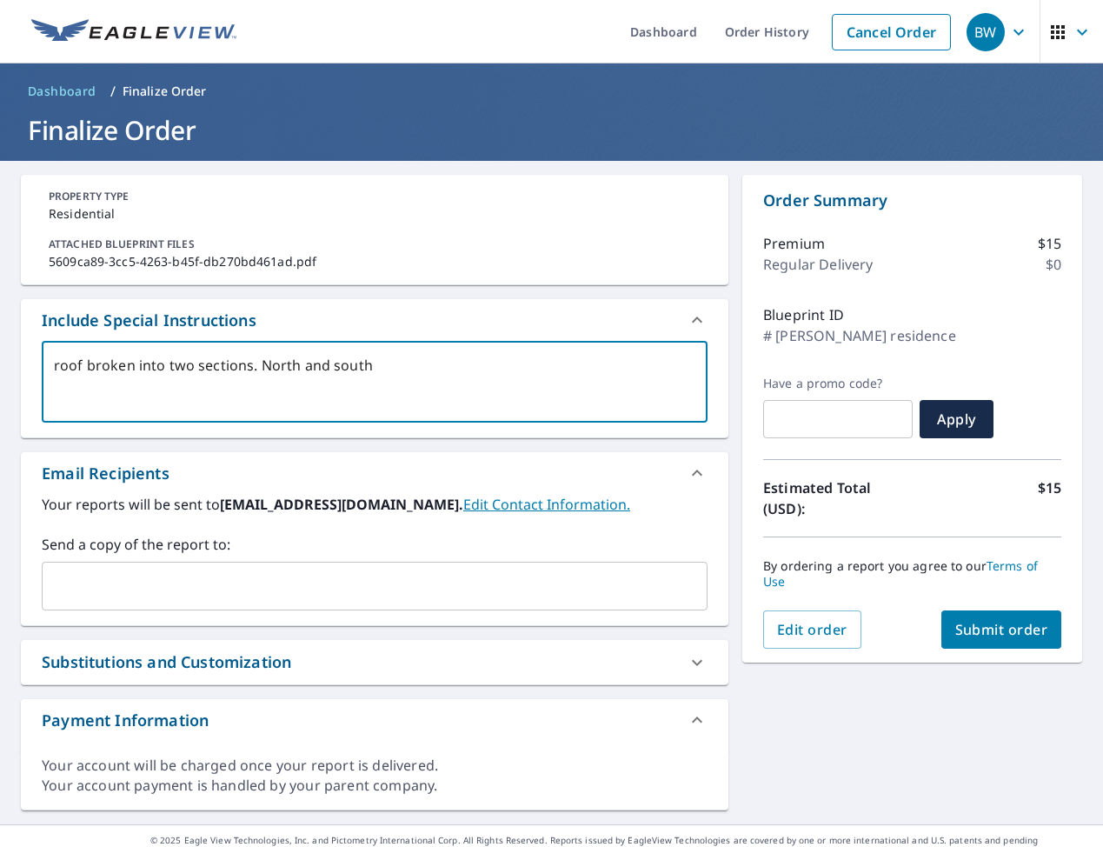
drag, startPoint x: 75, startPoint y: 365, endPoint x: 89, endPoint y: 366, distance: 13.9
click at [77, 365] on textarea "roof broken into two sections. North and south" at bounding box center [375, 382] width 642 height 50
click at [89, 366] on textarea "roof broken into two sections. North and south" at bounding box center [375, 382] width 642 height 50
type textarea "roof pbroken into two sections. North and south"
type textarea "x"
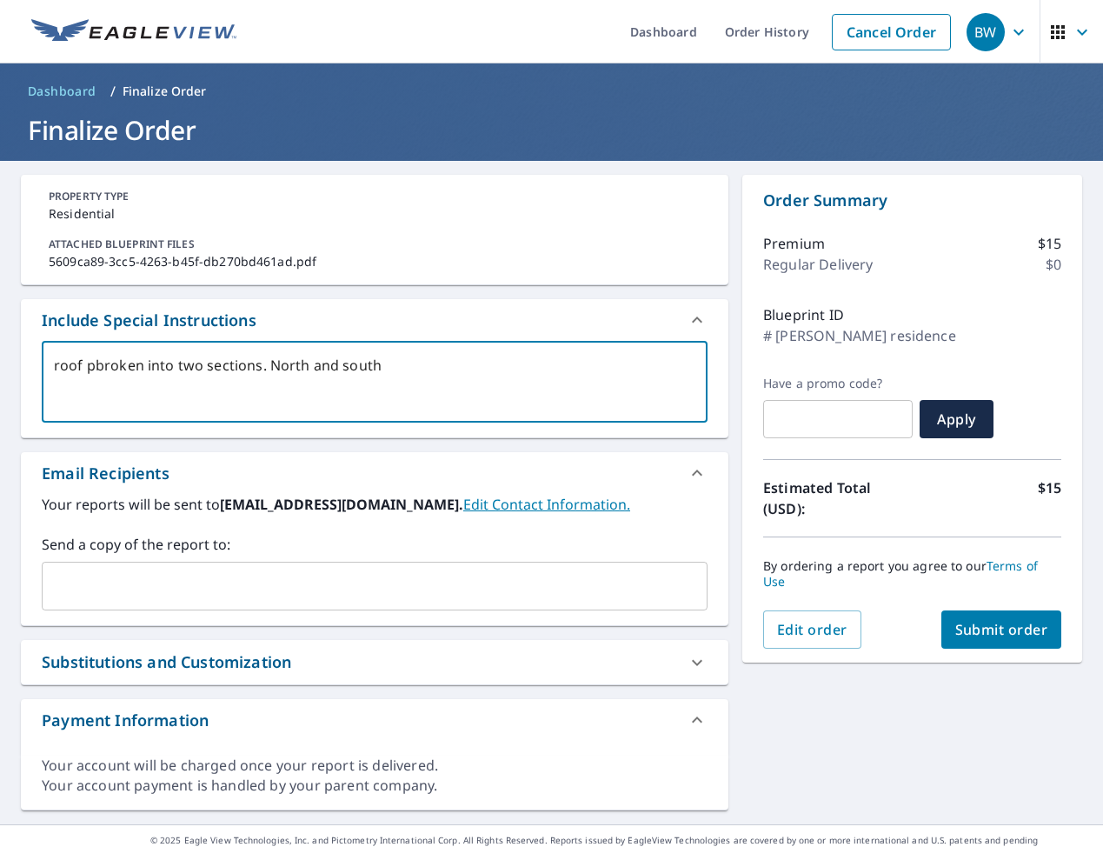
type textarea "roof plbroken into two sections. North and south"
type textarea "x"
type textarea "roof plabroken into two sections. North and south"
type textarea "x"
type textarea "roof planbroken into two sections. North and south"
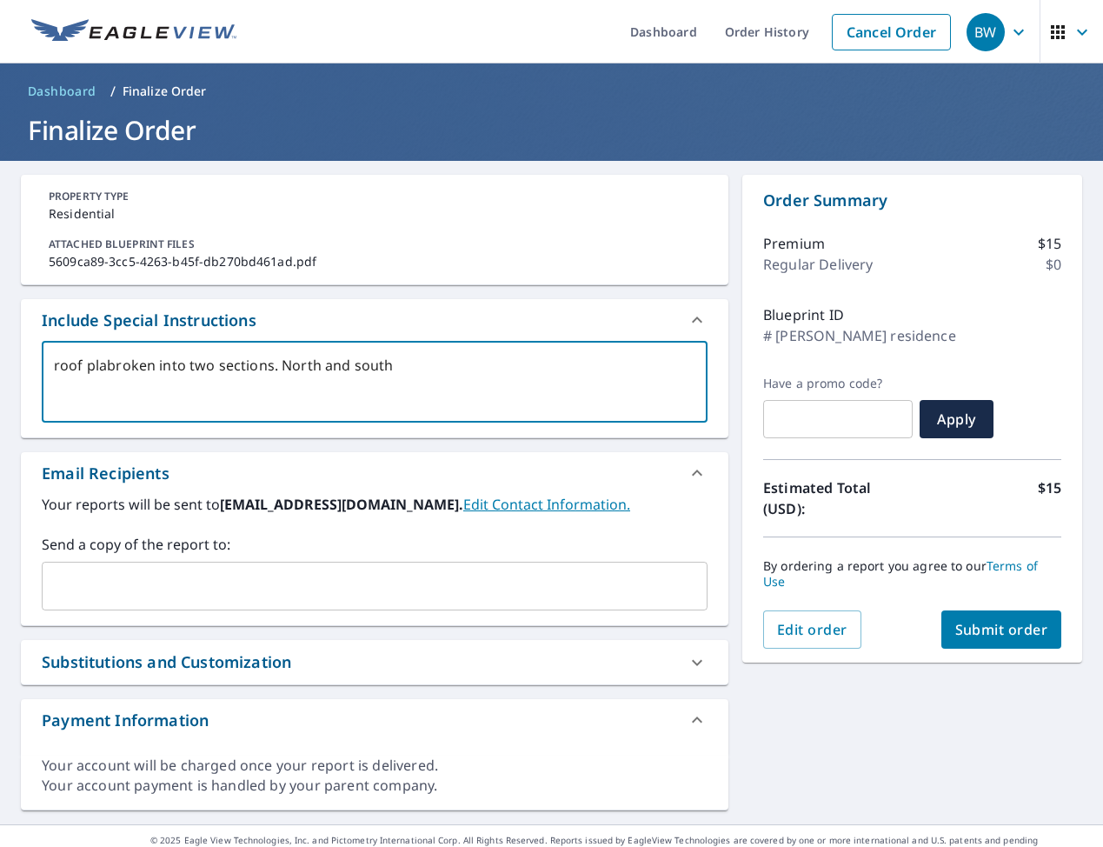
type textarea "x"
type textarea "roof plan broken into two sections. North and south"
type textarea "x"
click at [403, 373] on textarea "roof plan broken into two sections. North and south" at bounding box center [375, 382] width 642 height 50
type textarea "roof plan broken into two sections. North and south."
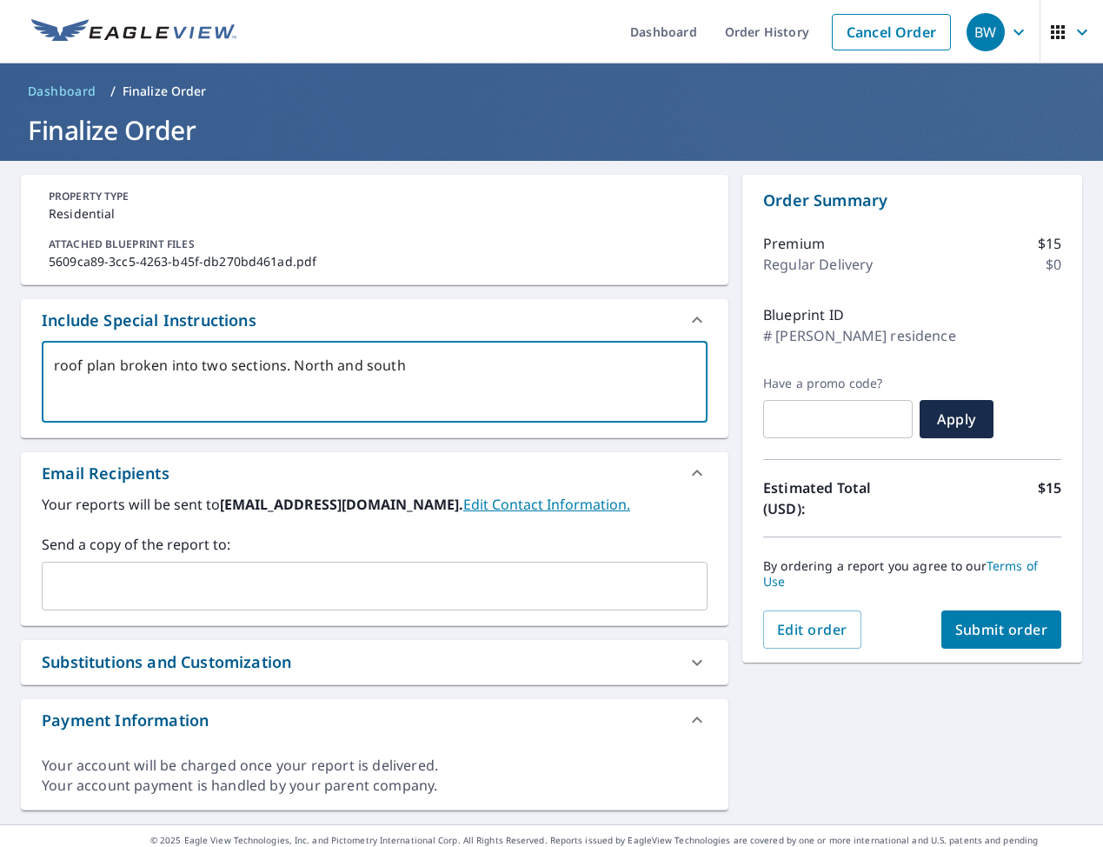
type textarea "x"
type textarea "roof plan broken into two sections. North and south."
type textarea "x"
type textarea "roof plan broken into two sections. North and south. G"
type textarea "x"
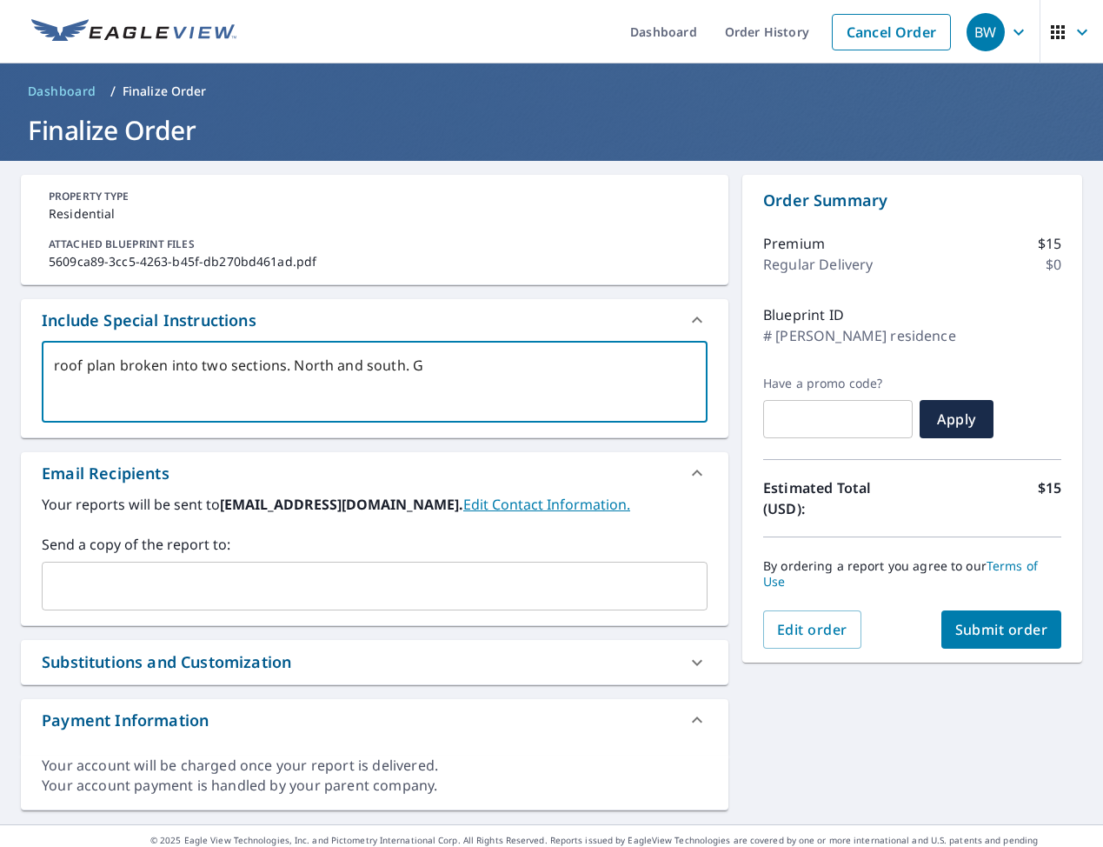
type textarea "roof plan broken into two sections. North and south. Ge"
type textarea "x"
type textarea "roof plan broken into two sections. North and south. Ger"
type textarea "x"
type textarea "roof plan broken into two sections. North and south. Ge"
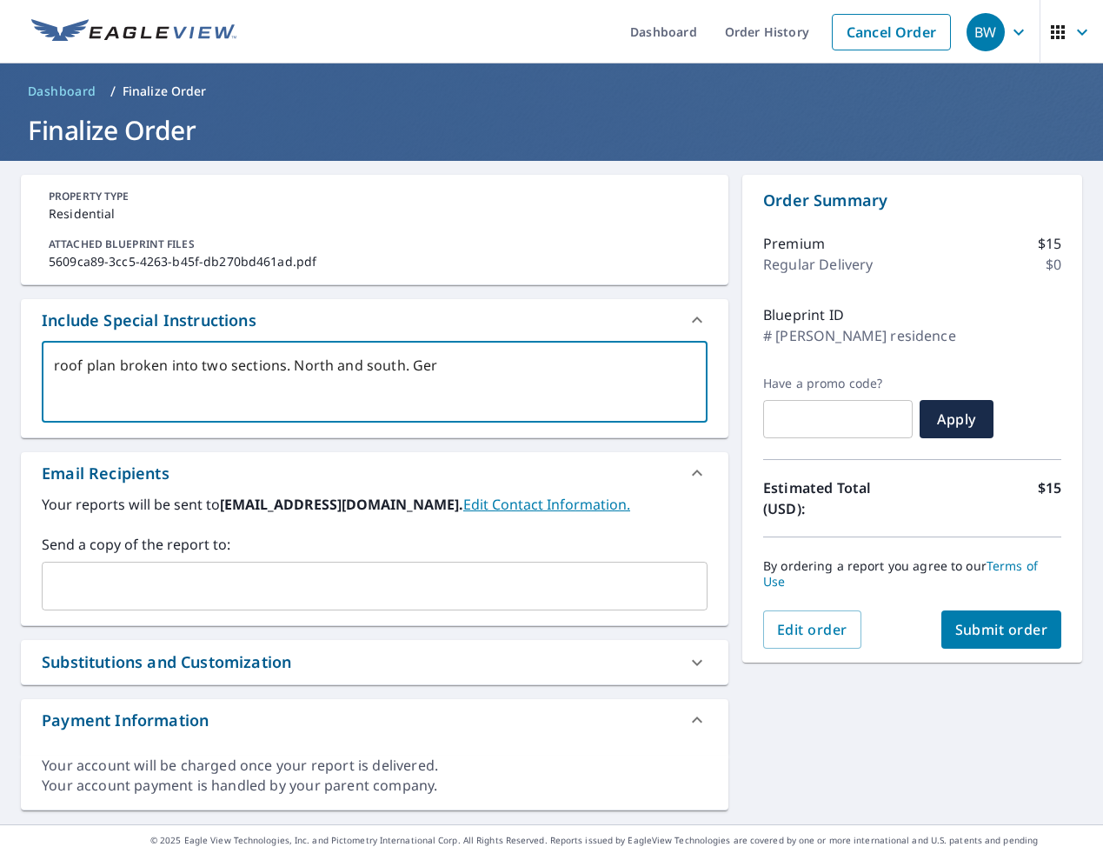
type textarea "x"
type textarea "roof plan broken into two sections. North and south. Gen"
type textarea "x"
type textarea "roof plan broken into two sections. North and south. Gene"
type textarea "x"
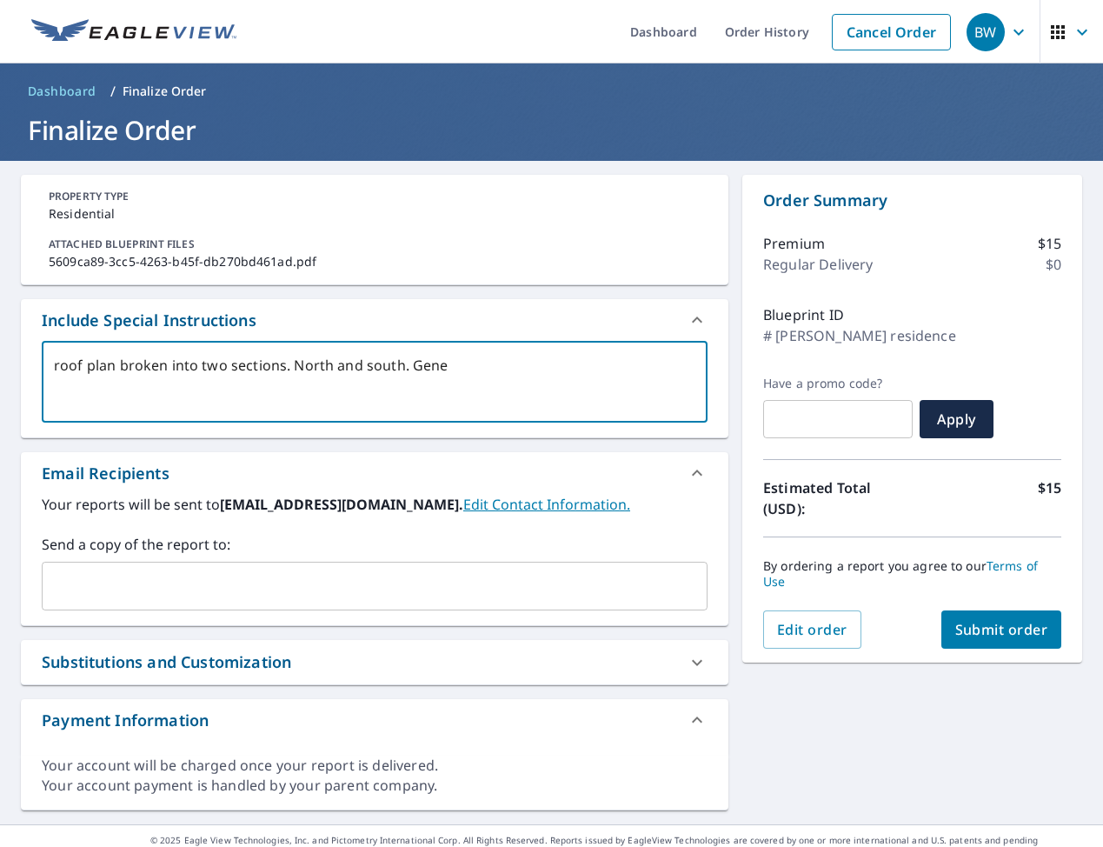
type textarea "roof plan broken into two sections. North and south. Gener"
type textarea "x"
type textarea "roof plan broken into two sections. North and south. Gener"
type textarea "x"
type textarea "roof plan broken into two sections. North and south. Gener"
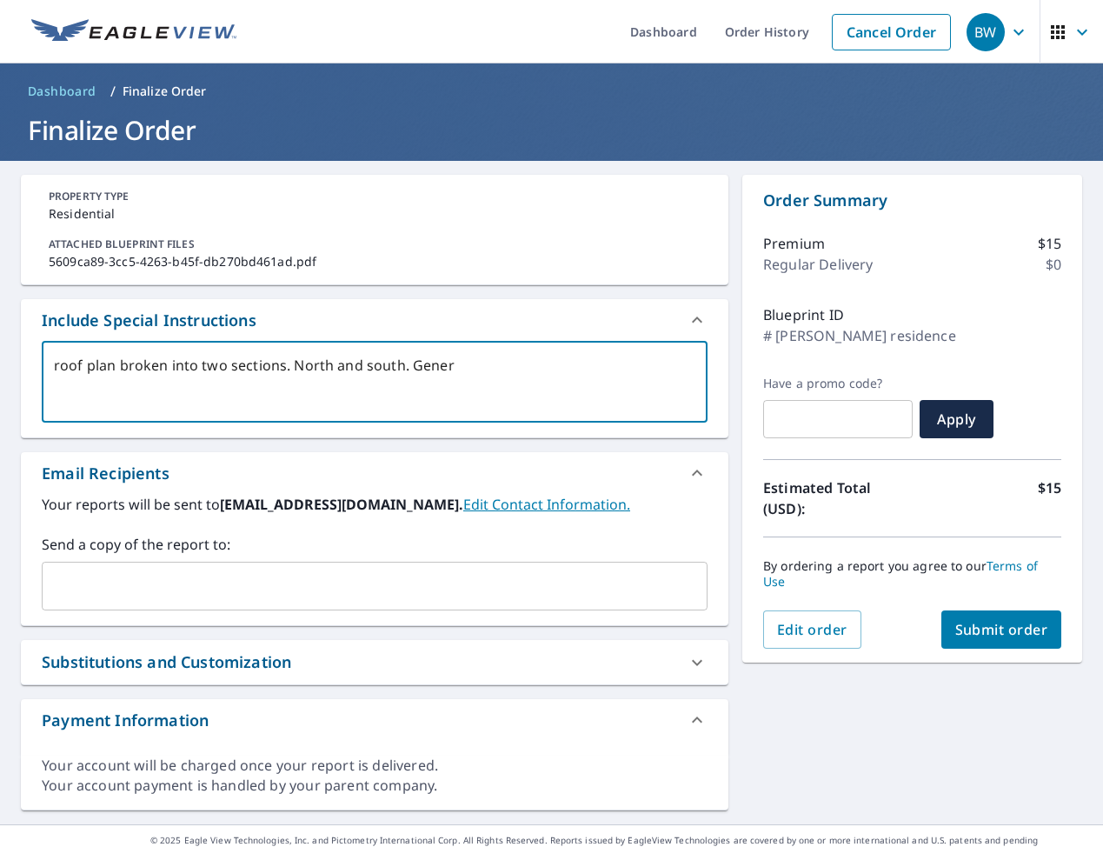
type textarea "x"
type textarea "roof plan broken into two sections. North and south. Genera"
type textarea "x"
type textarea "roof plan broken into two sections. North and south. General"
type textarea "x"
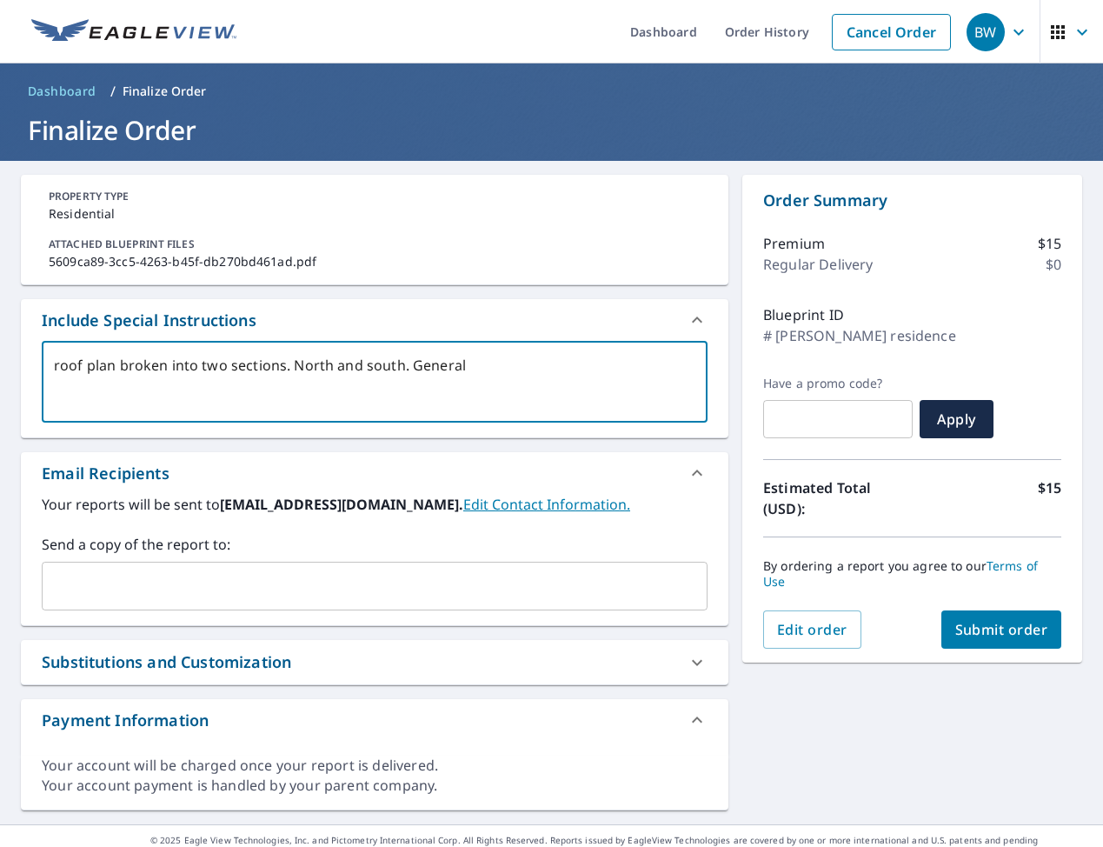
type textarea "roof plan broken into two sections. North and south. General"
type textarea "x"
type textarea "roof plan broken into two sections. North and south. General o"
type textarea "x"
type textarea "roof plan broken into two sections. North and south. General ov"
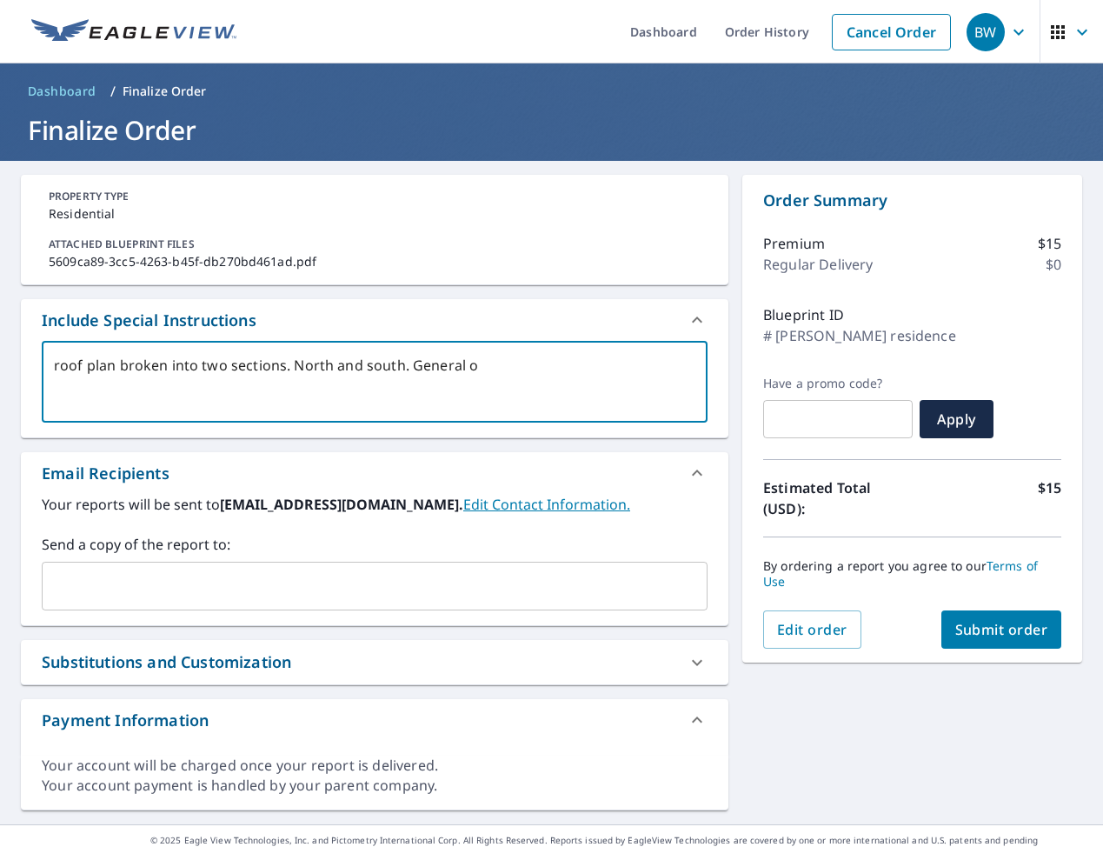
type textarea "x"
type textarea "roof plan broken into two sections. North and south. General ove"
type textarea "x"
type textarea "roof plan broken into two sections. North and south. General over"
type textarea "x"
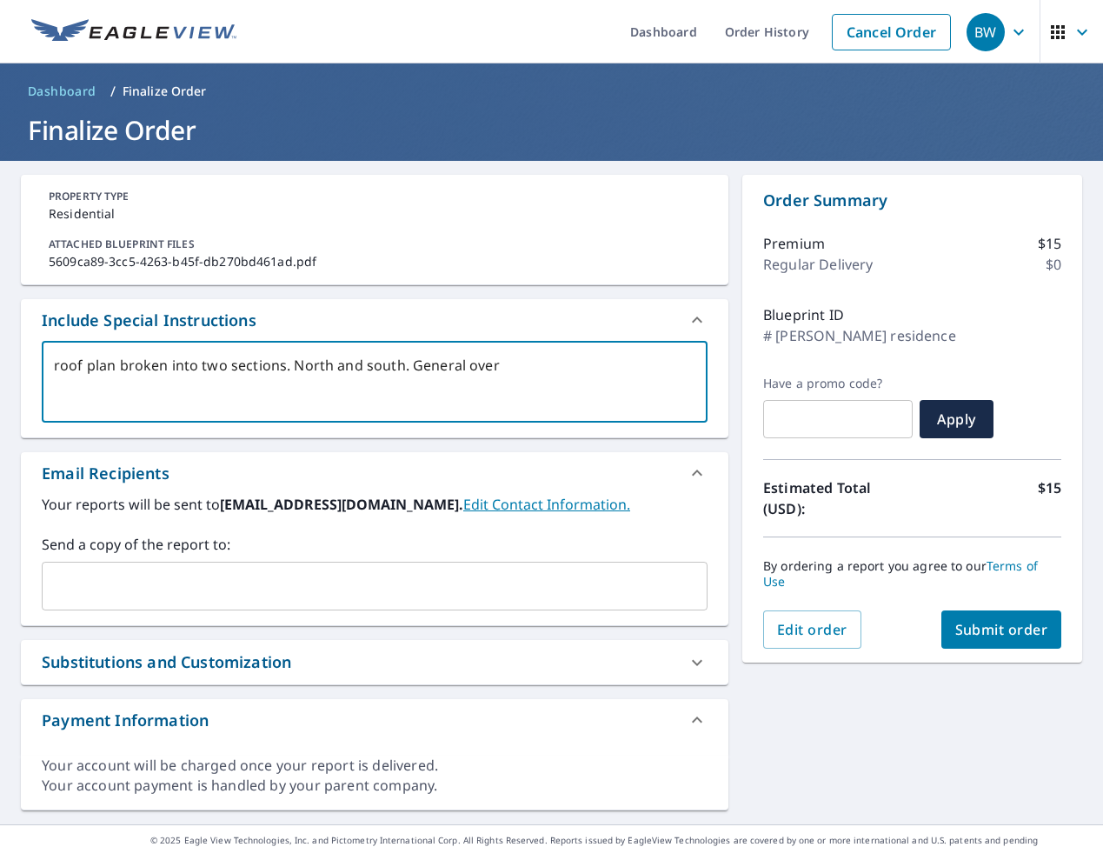
type textarea "roof plan broken into two sections. North and south. General overv"
type textarea "x"
type textarea "roof plan broken into two sections. North and south. General overvi"
type textarea "x"
type textarea "roof plan broken into two sections. North and south. General overvie"
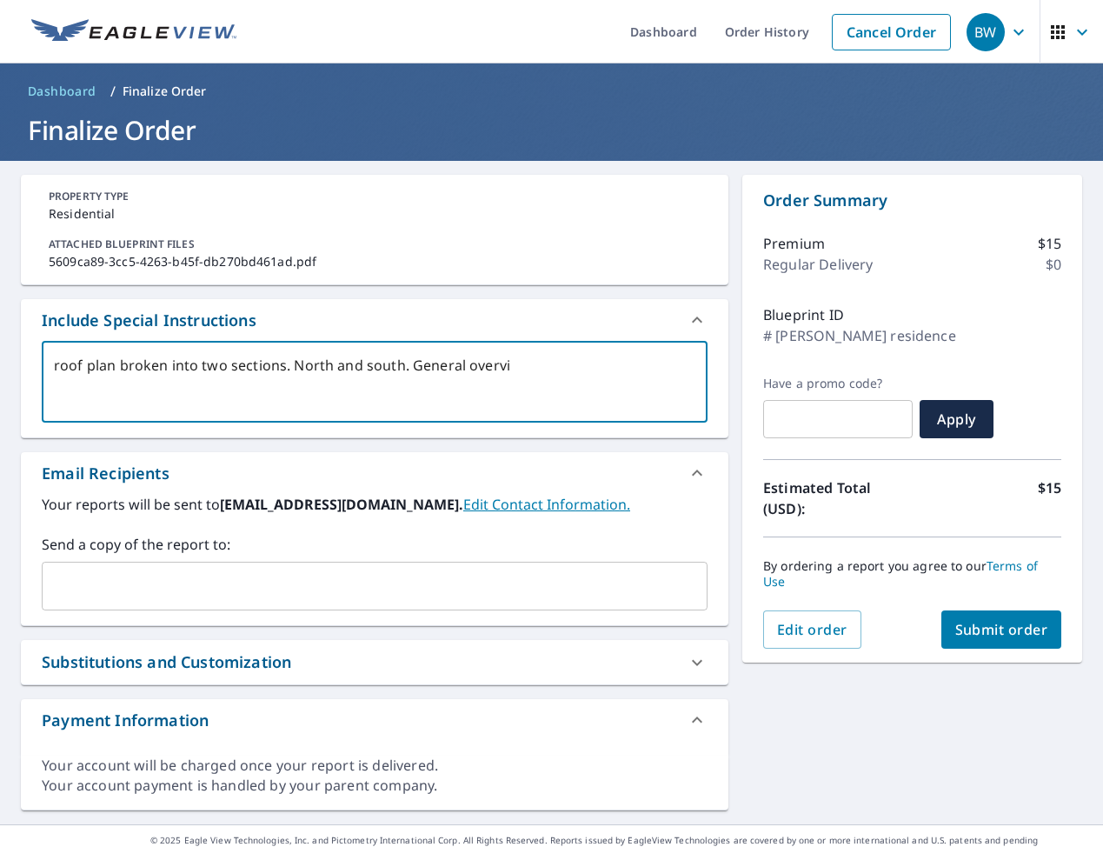
type textarea "x"
type textarea "roof plan broken into two sections. North and south. General overview"
type textarea "x"
type textarea "roof plan broken into two sections. North and south. General overview"
type textarea "x"
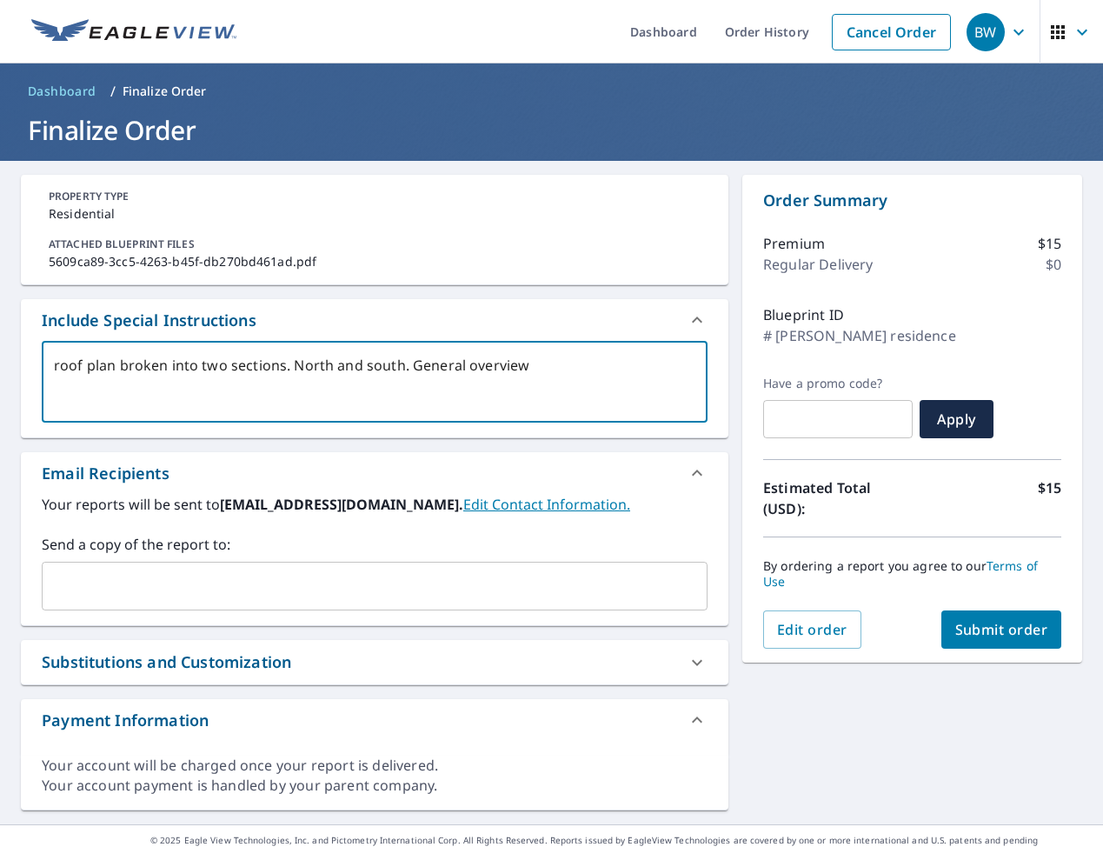
type textarea "roof plan broken into two sections. North and south. General overview i"
type textarea "x"
type textarea "roof plan broken into two sections. North and south. General overview is"
type textarea "x"
type textarea "roof plan broken into two sections. North and south. General overview is"
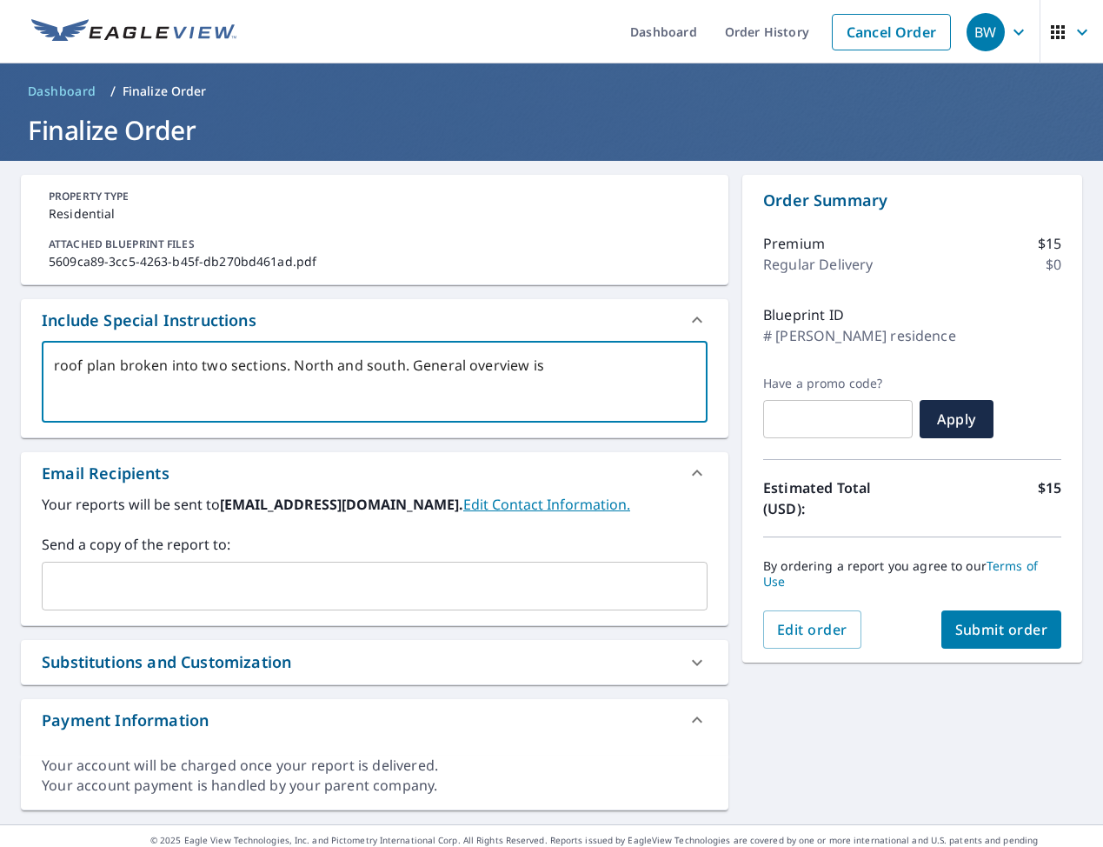
type textarea "x"
type textarea "roof plan broken into two sections. North and south. General overview is p"
type textarea "x"
type textarea "roof plan broken into two sections. North and south. General overview is pa"
type textarea "x"
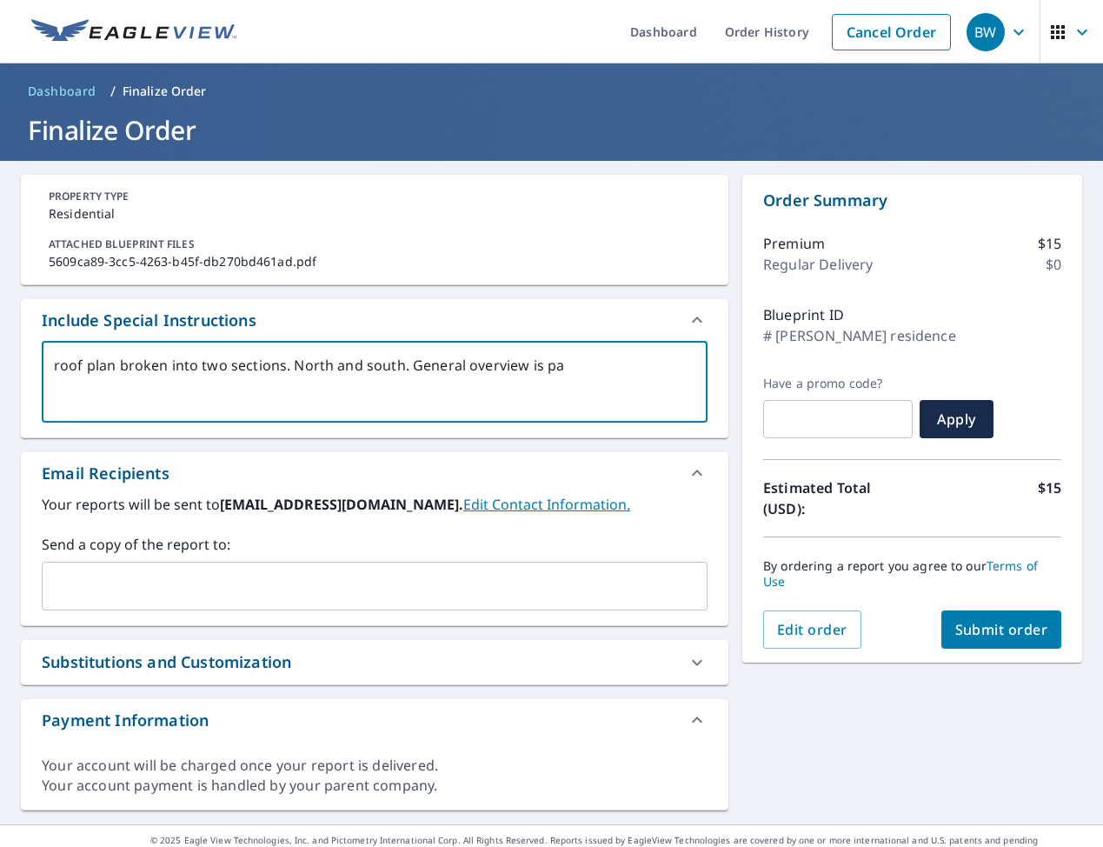
type textarea "roof plan broken into two sections. North and south. General overview is pag"
type textarea "x"
type textarea "roof plan broken into two sections. North and south. General overview is page"
type textarea "x"
type textarea "roof plan broken into two sections. North and south. General overview is page"
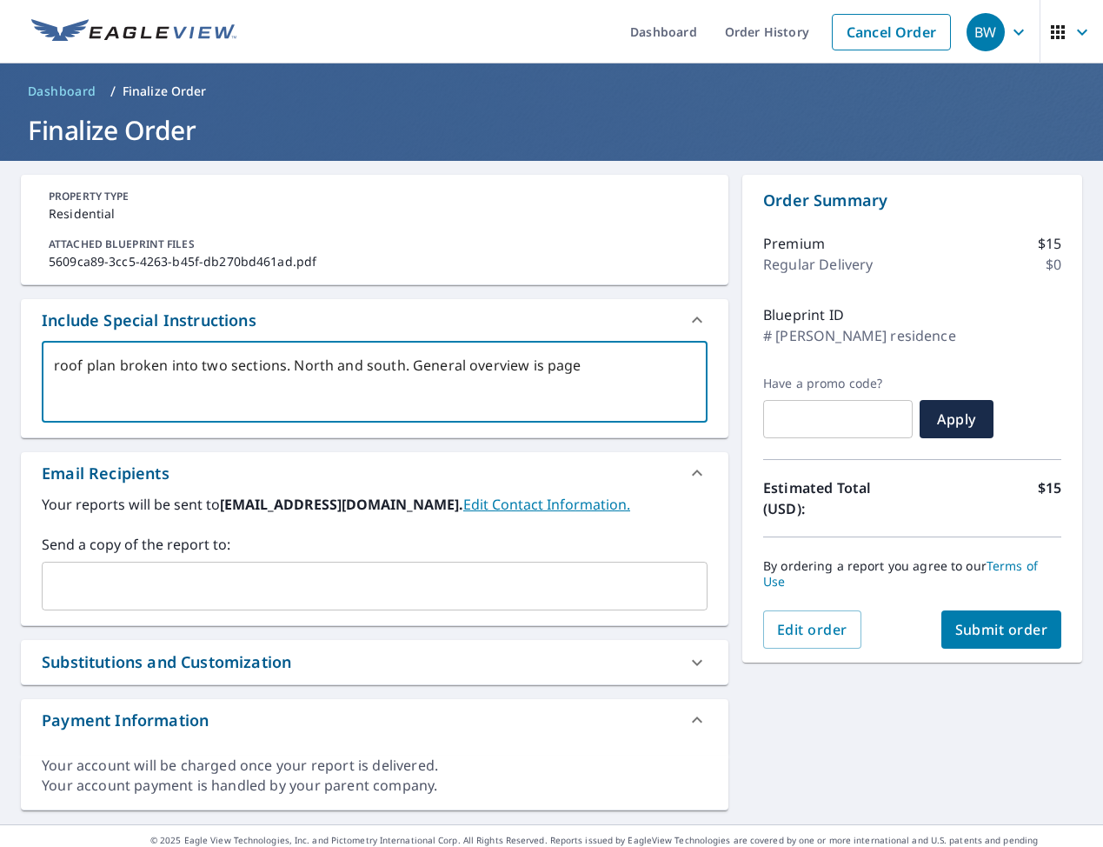
type textarea "x"
type textarea "roof plan broken into two sections. North and south. General overview is page 6"
type textarea "x"
type textarea "roof plan broken into two sections. North and south. General overview is page 6"
type textarea "x"
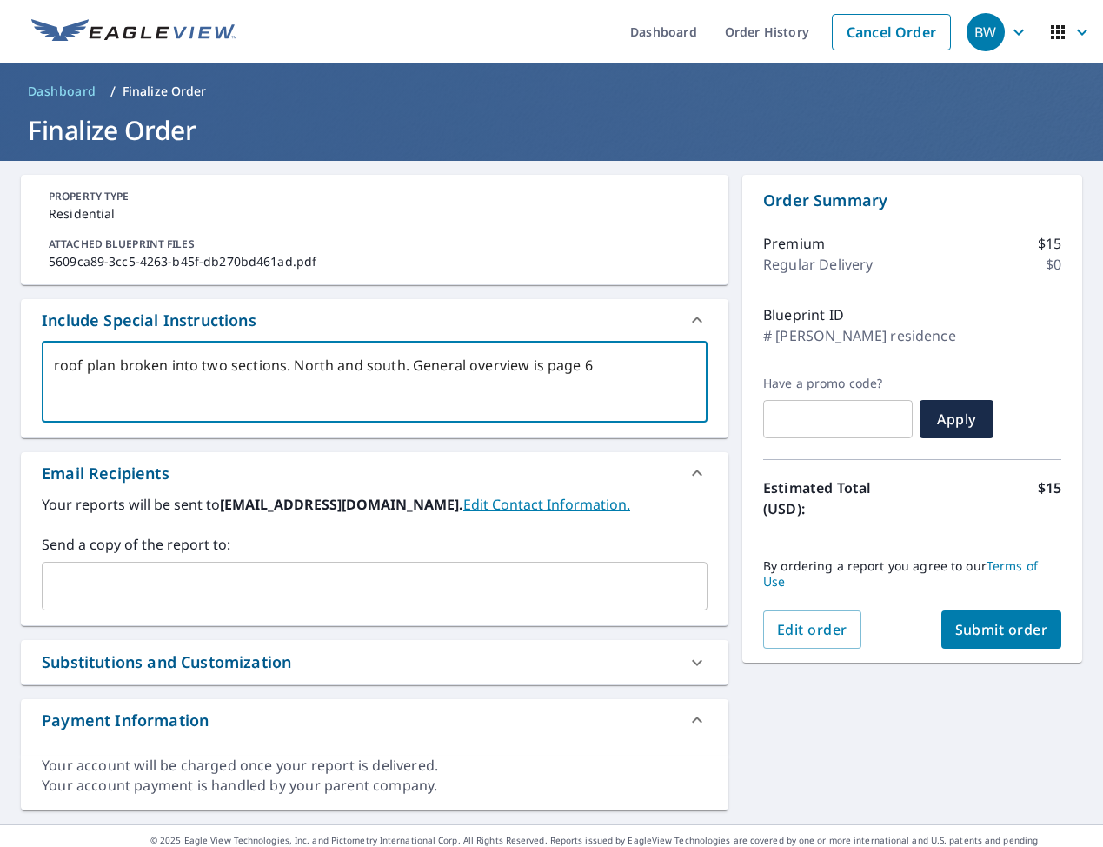
type textarea "roof plan broken into two sections. North and south. General overview is page 6…"
type textarea "x"
type textarea "roof plan broken into two sections. North and south. General overview is page 6…"
type textarea "x"
type textarea "roof plan broken into two sections. North and south. General overview is page 6…"
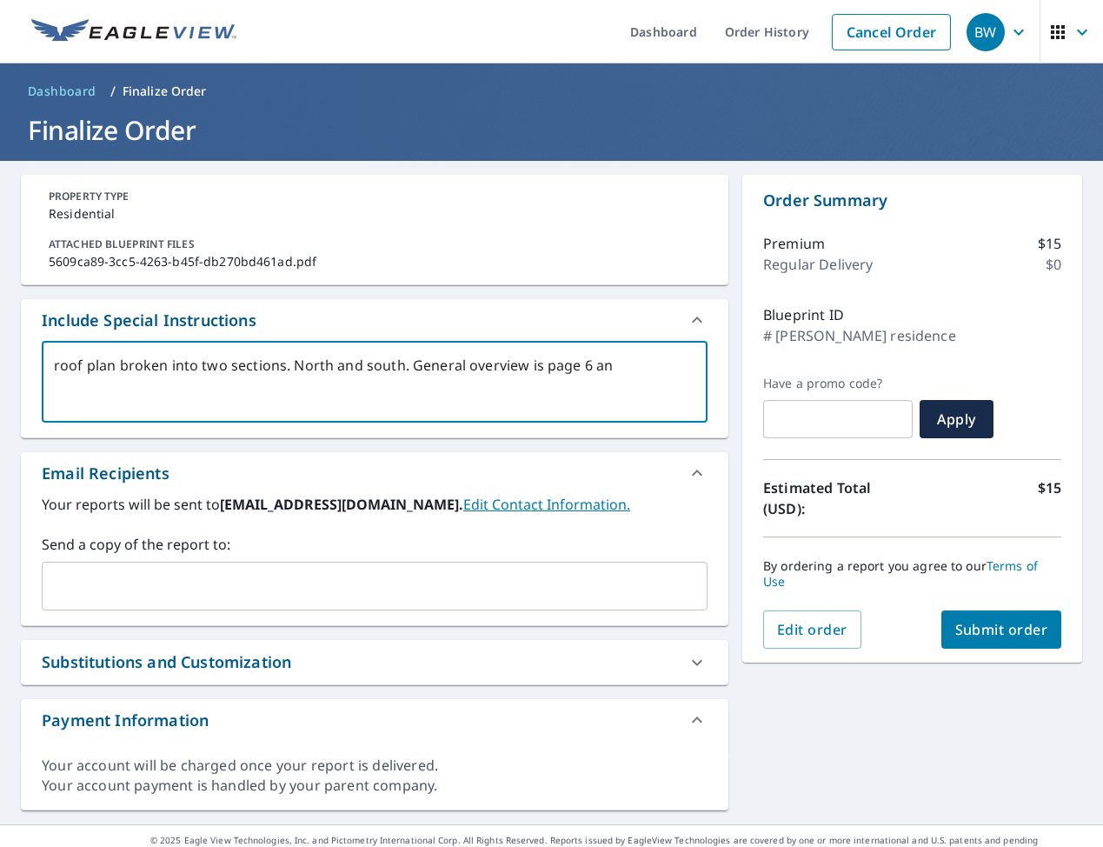
type textarea "x"
type textarea "roof plan broken into two sections. North and south. General overview is page 6…"
type textarea "x"
type textarea "roof plan broken into two sections. North and south. General overview is page 6…"
type textarea "x"
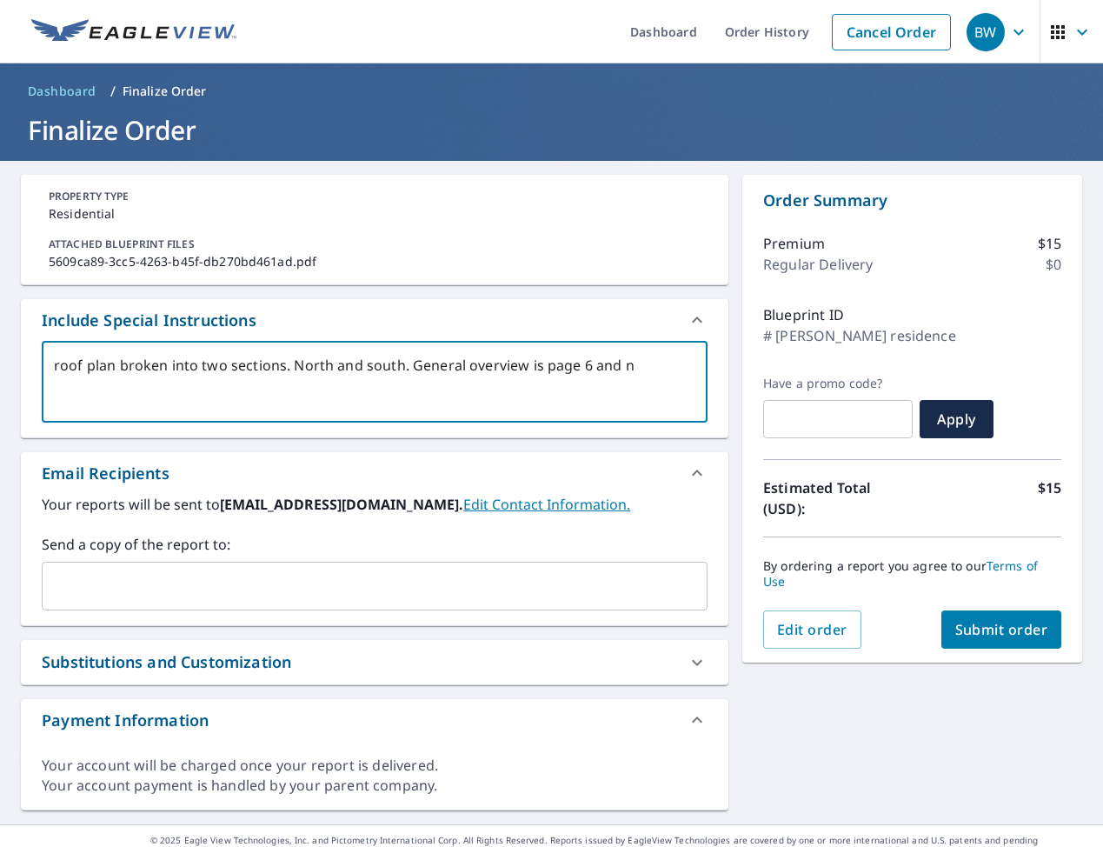
type textarea "roof plan broken into two sections. North and south. General overview is page 6…"
type textarea "x"
type textarea "roof plan broken into two sections. North and south. General overview is page 6…"
type textarea "x"
type textarea "roof plan broken into two sections. North and south. General overview is page 6…"
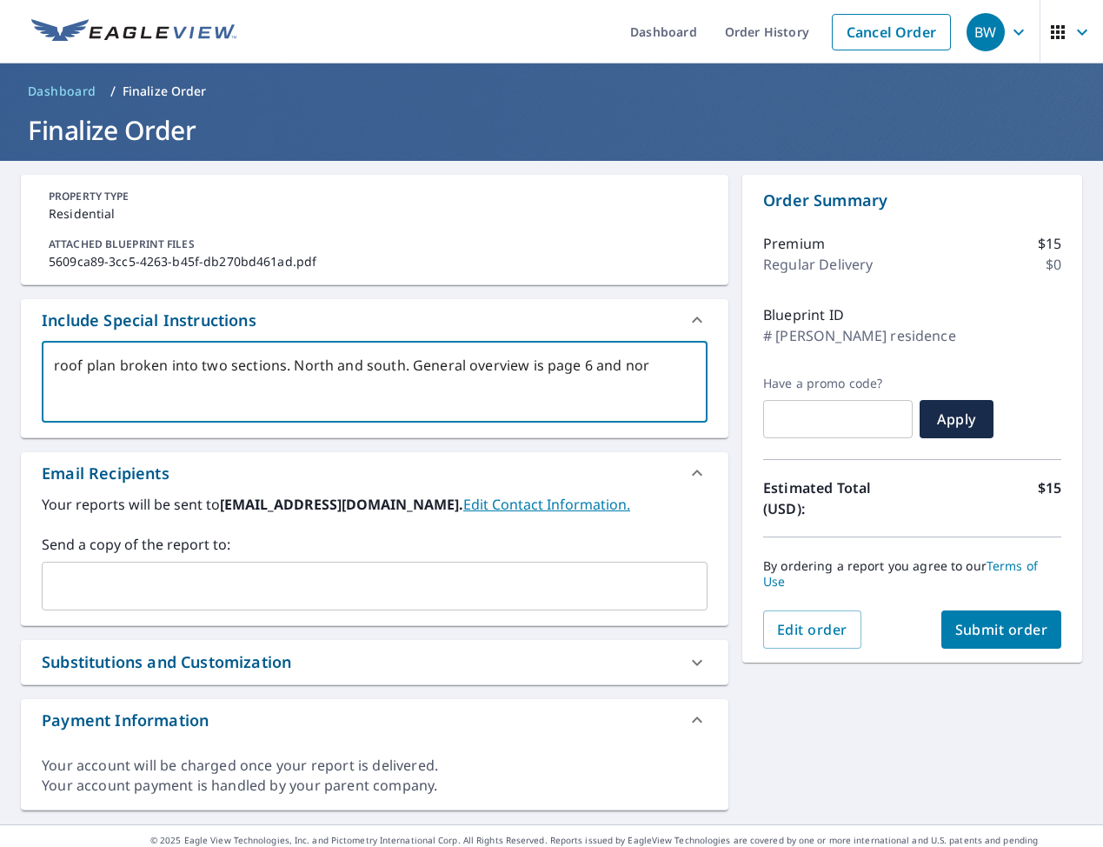
type textarea "x"
type textarea "roof plan broken into two sections. North and south. General overview is page 6…"
click at [968, 620] on span "Submit order" at bounding box center [1002, 629] width 93 height 19
